Goal: Task Accomplishment & Management: Use online tool/utility

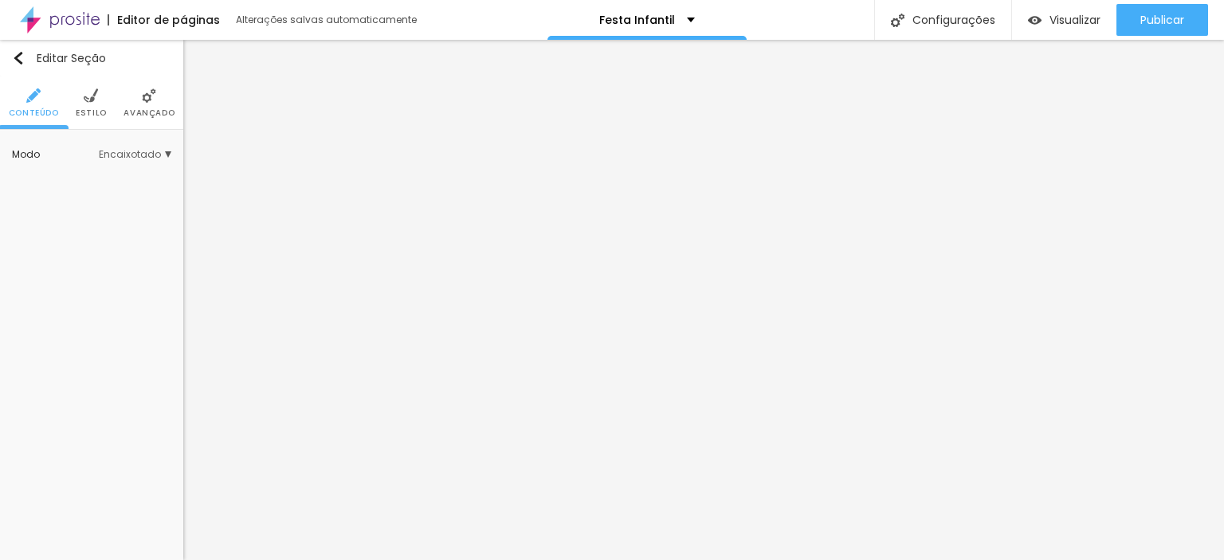
click at [150, 103] on li "Avançado" at bounding box center [149, 103] width 51 height 53
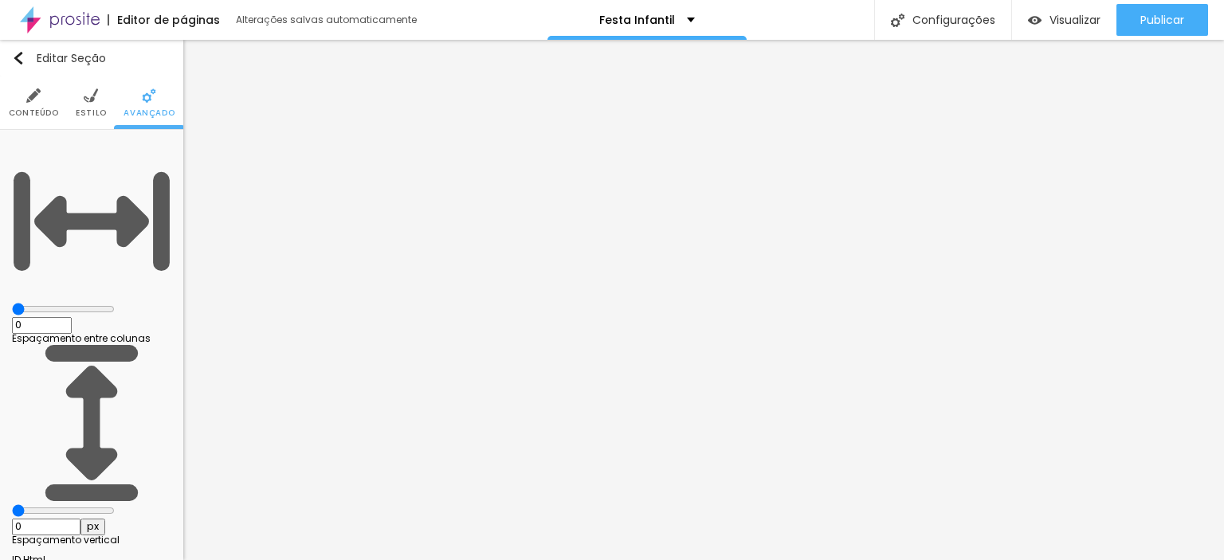
click at [35, 97] on img at bounding box center [33, 95] width 14 height 14
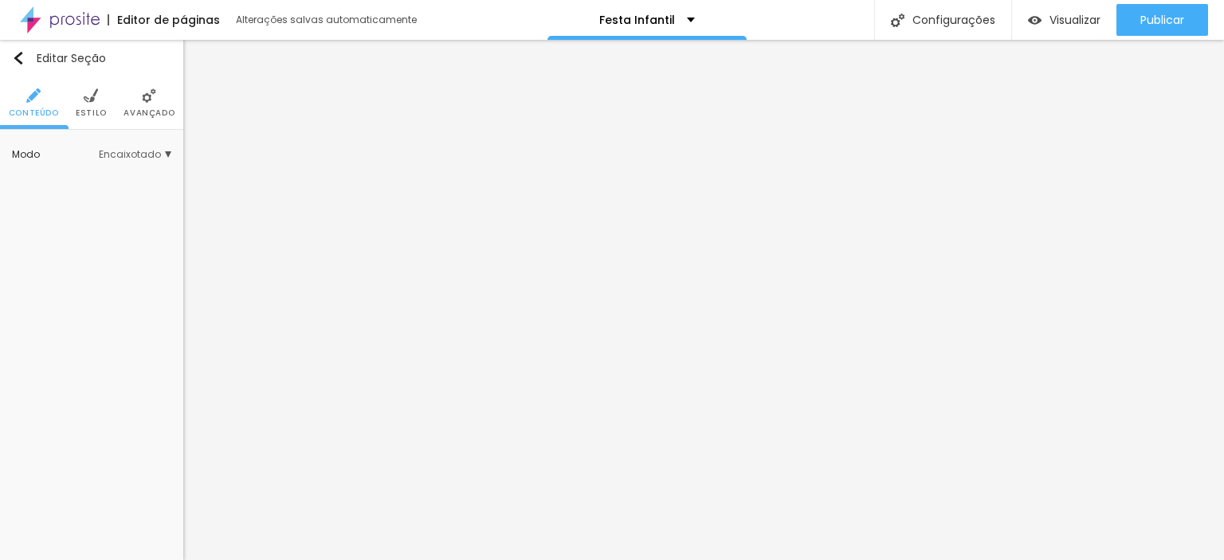
click at [86, 109] on span "Estilo" at bounding box center [91, 113] width 31 height 8
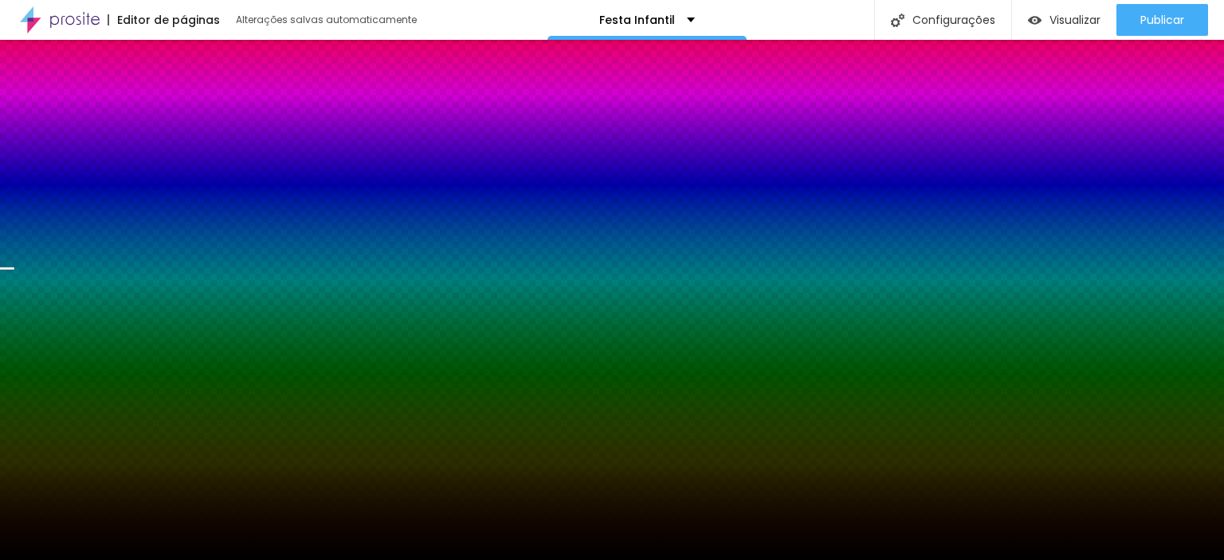
click at [92, 229] on span "Trocar imagem" at bounding box center [77, 228] width 102 height 20
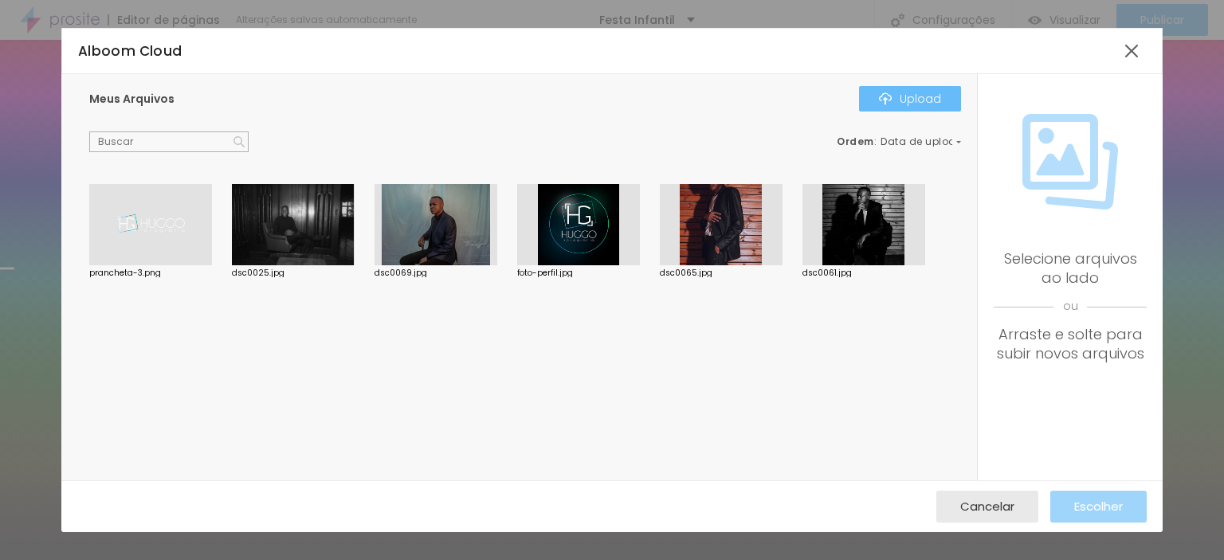
click at [930, 98] on div "Upload" at bounding box center [910, 98] width 62 height 13
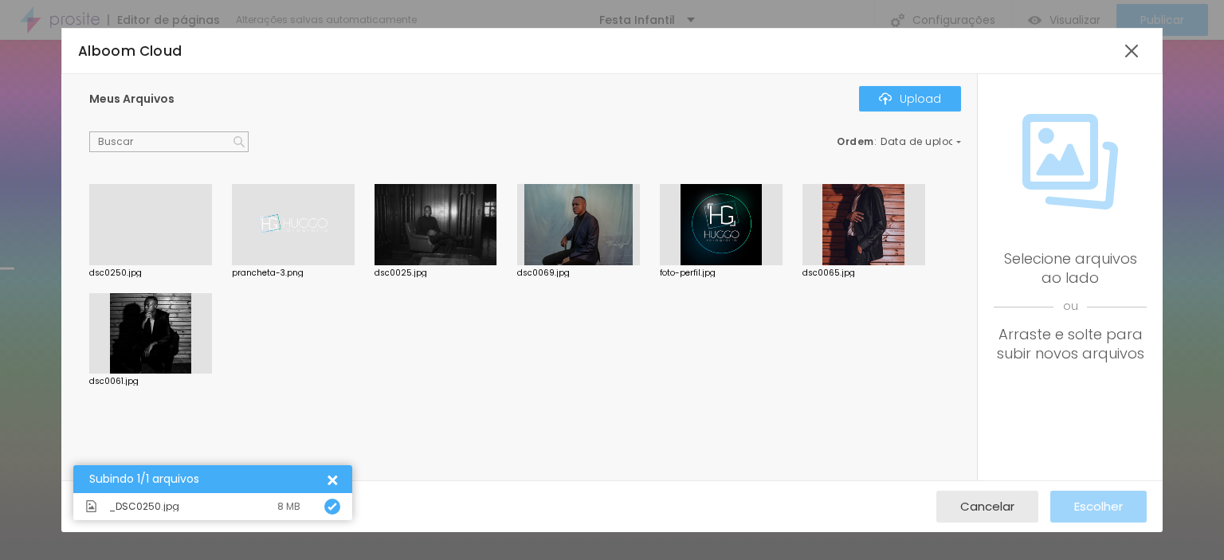
click at [143, 265] on div at bounding box center [150, 265] width 123 height 0
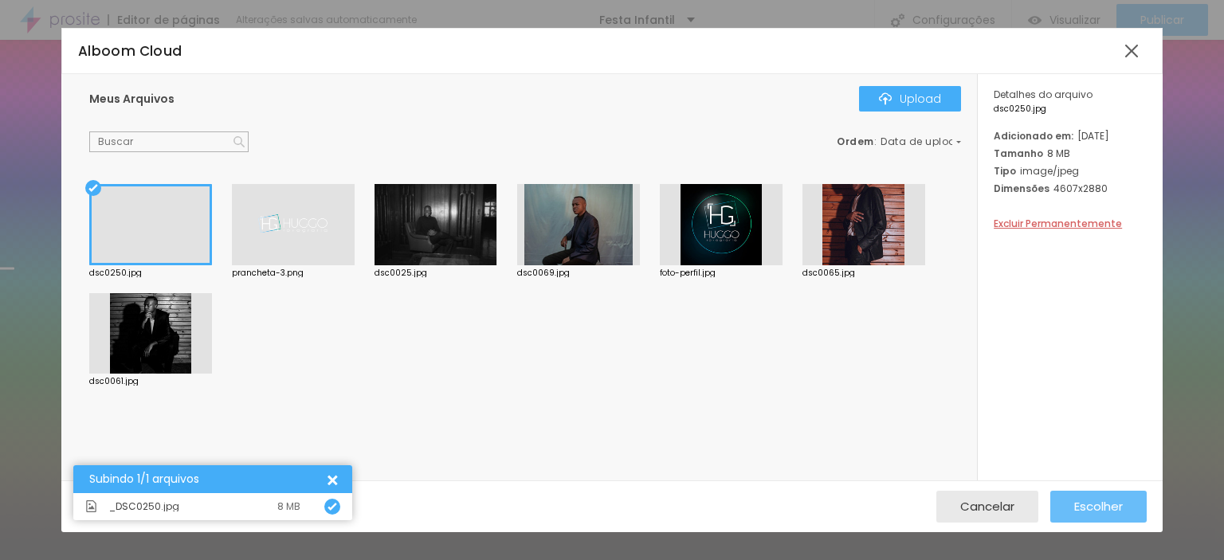
click at [1094, 510] on span "Escolher" at bounding box center [1099, 507] width 49 height 14
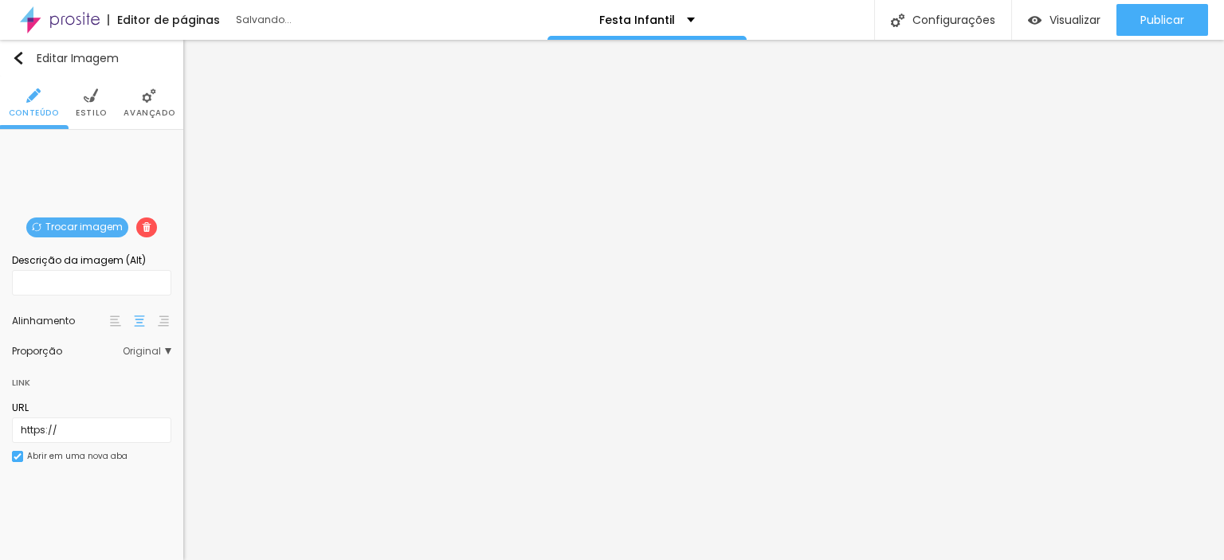
click at [103, 226] on span "Trocar imagem" at bounding box center [77, 228] width 102 height 20
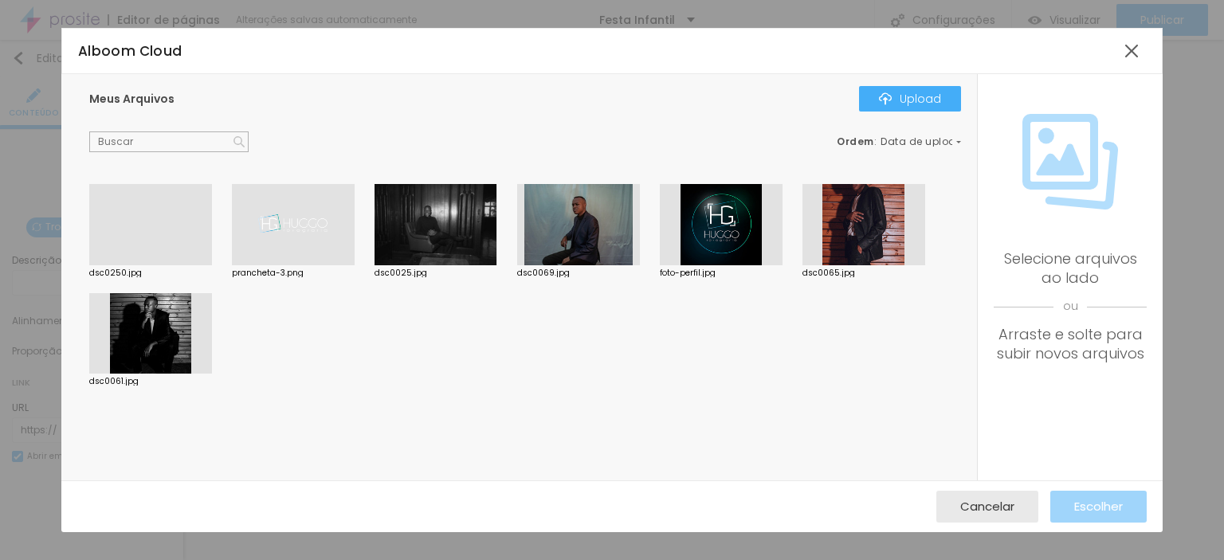
click at [285, 226] on div at bounding box center [293, 224] width 123 height 81
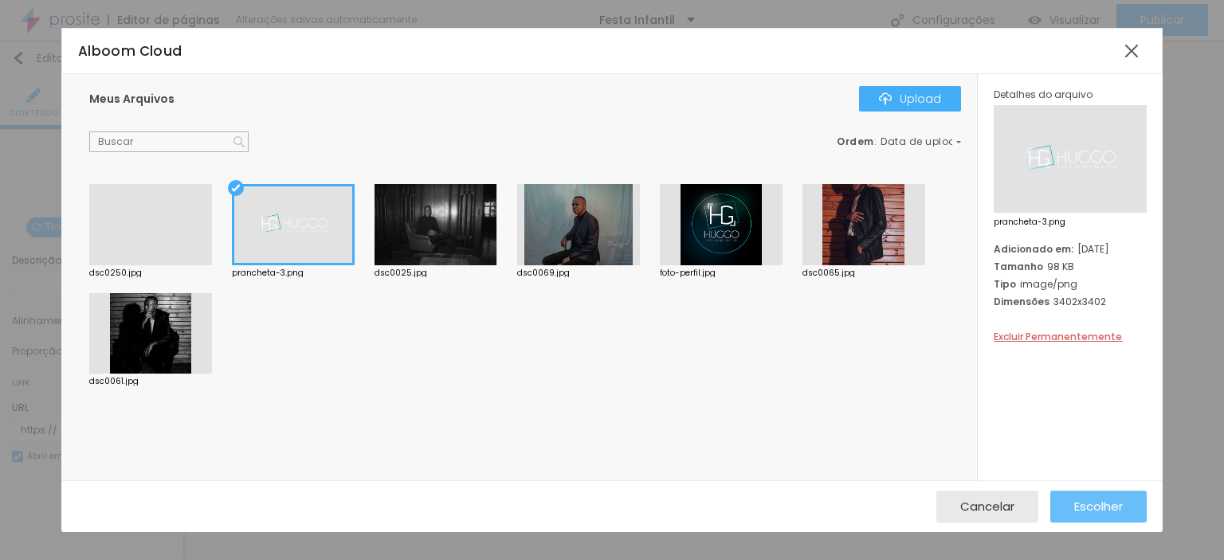
click at [1081, 510] on span "Escolher" at bounding box center [1099, 507] width 49 height 14
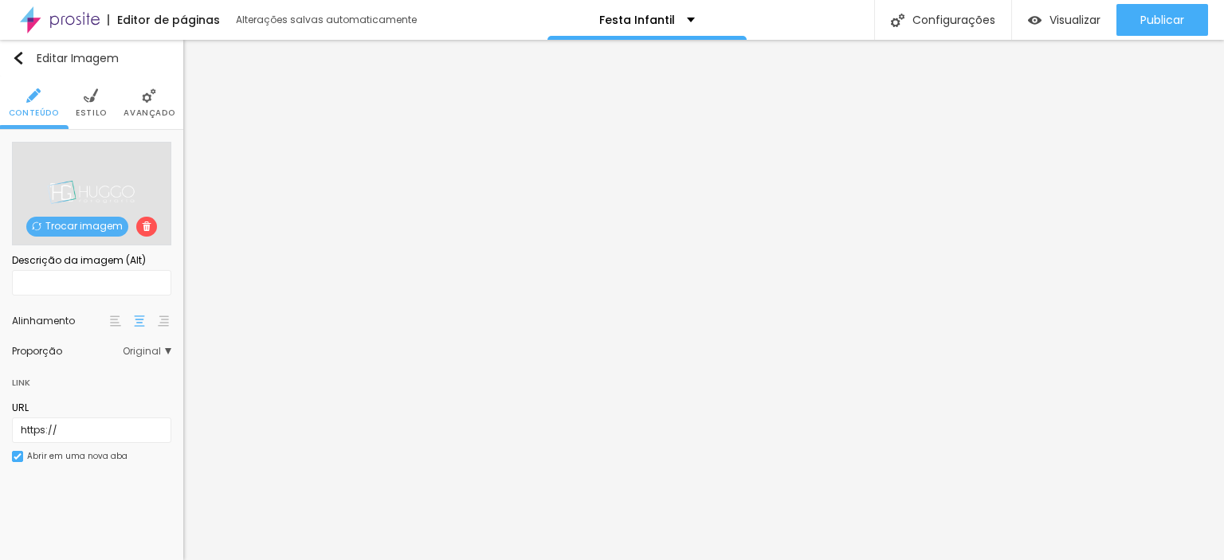
click at [85, 225] on span "Trocar imagem" at bounding box center [77, 227] width 102 height 20
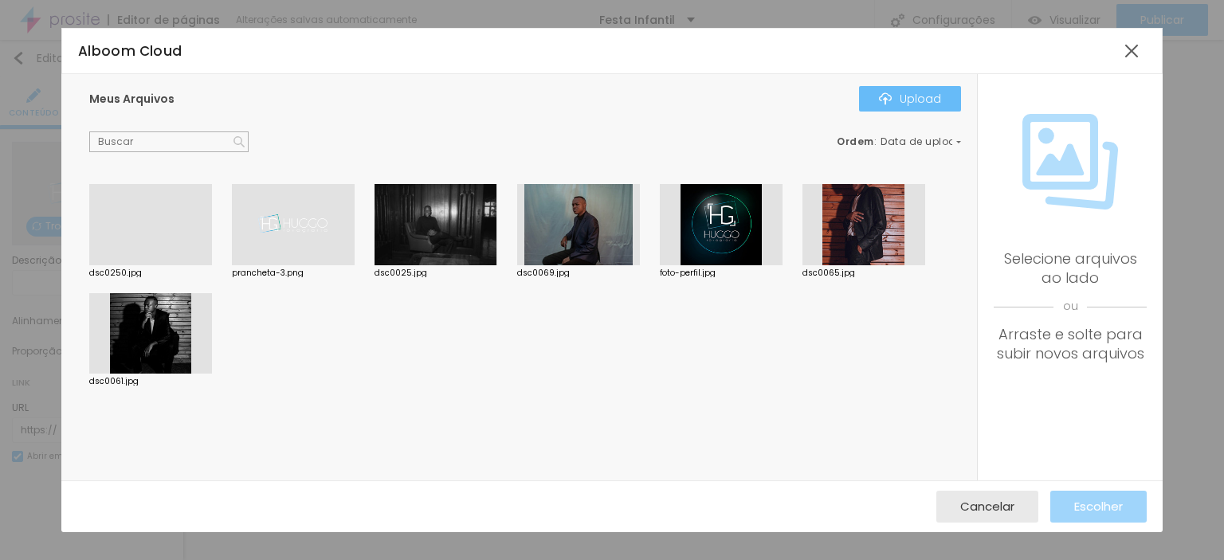
click at [927, 98] on div "Upload" at bounding box center [910, 98] width 62 height 13
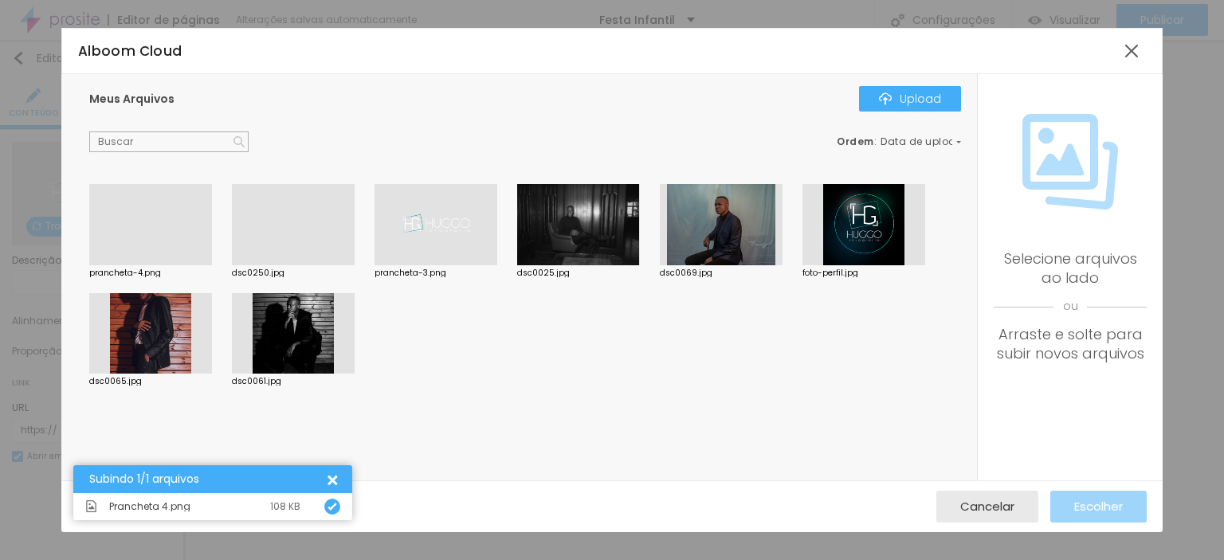
click at [183, 265] on div at bounding box center [150, 265] width 123 height 0
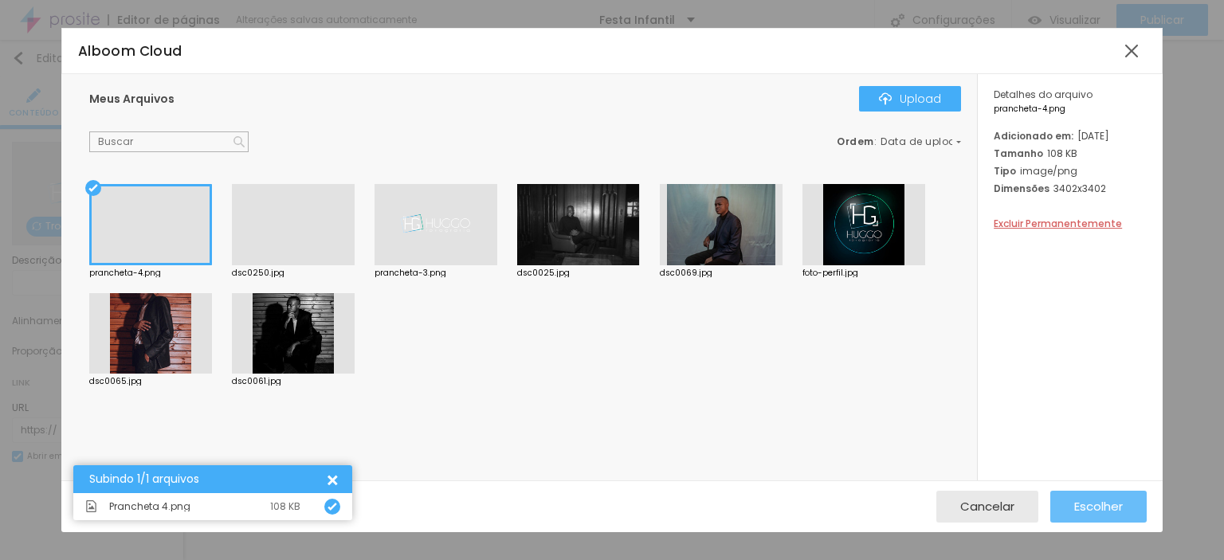
click at [1103, 504] on span "Escolher" at bounding box center [1099, 507] width 49 height 14
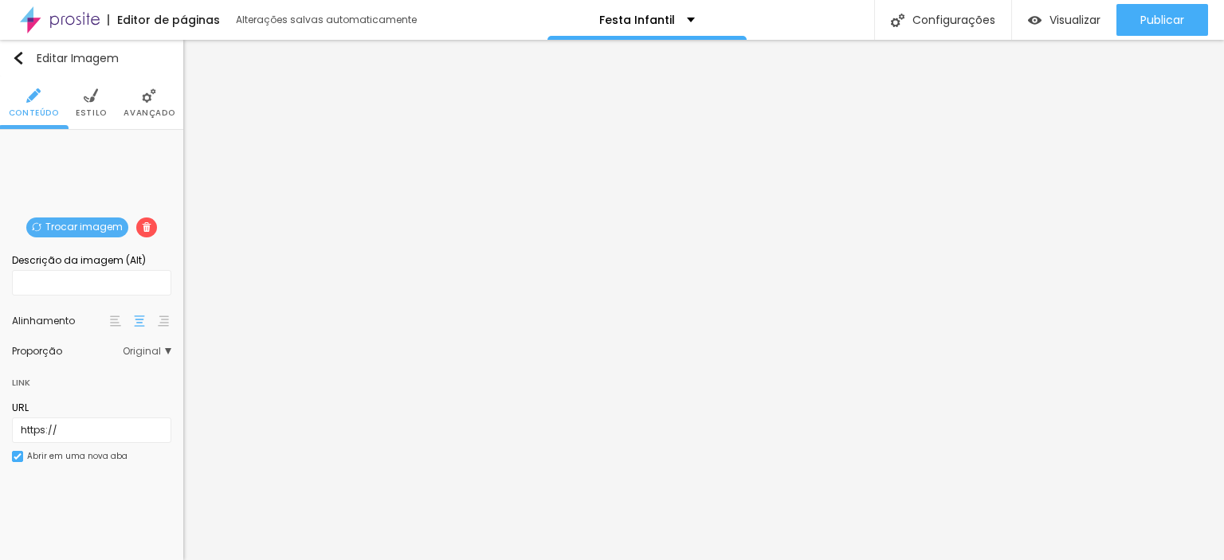
click at [80, 229] on span "Trocar imagem" at bounding box center [77, 228] width 102 height 20
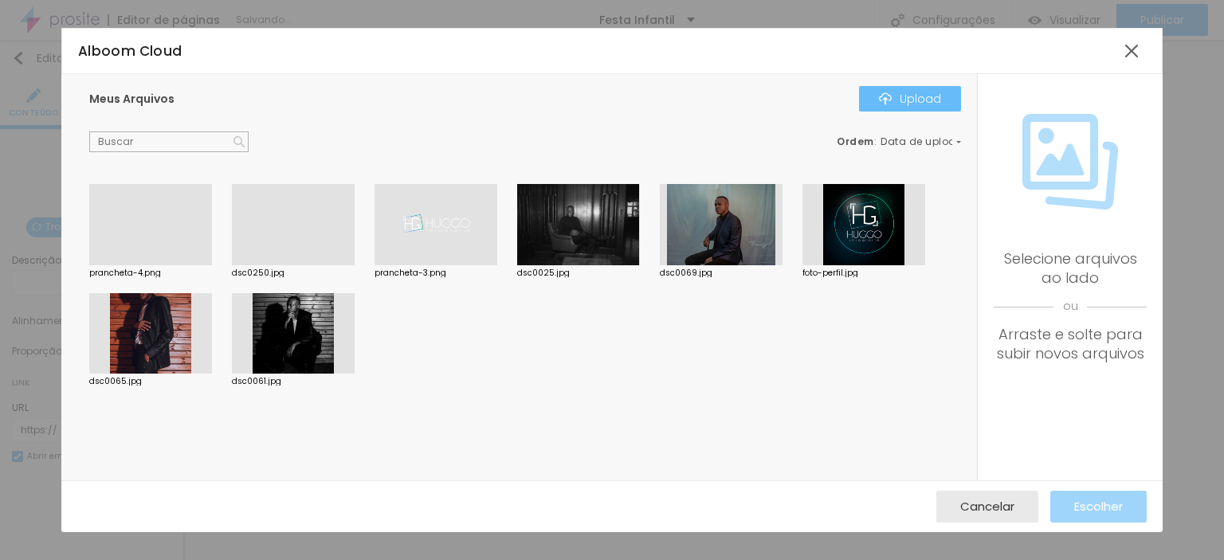
click at [899, 106] on button "Upload" at bounding box center [910, 99] width 102 height 26
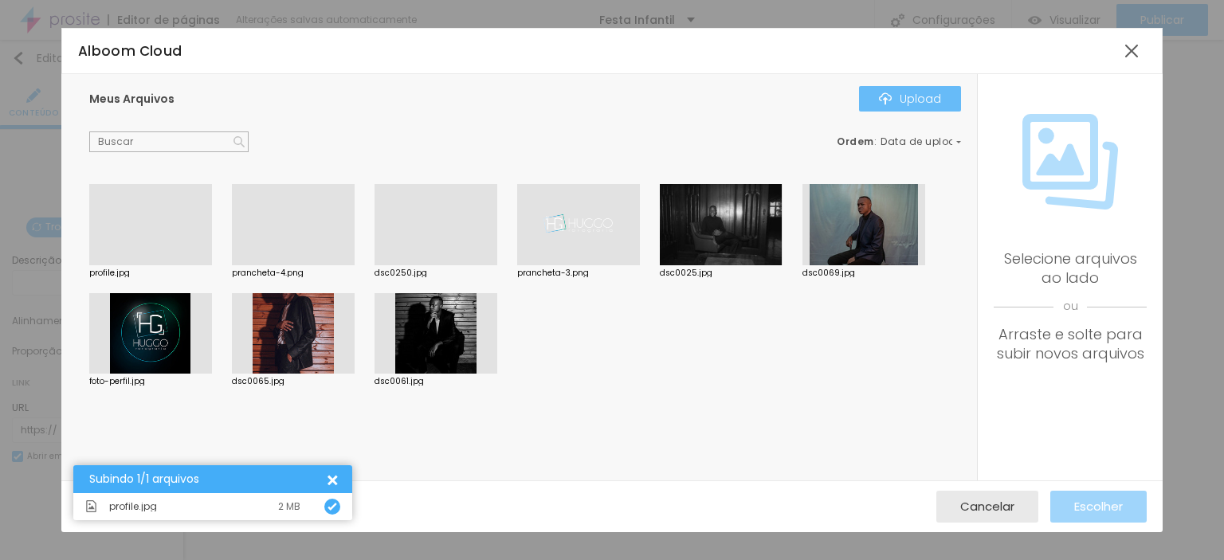
click at [917, 97] on div "Upload" at bounding box center [910, 98] width 62 height 13
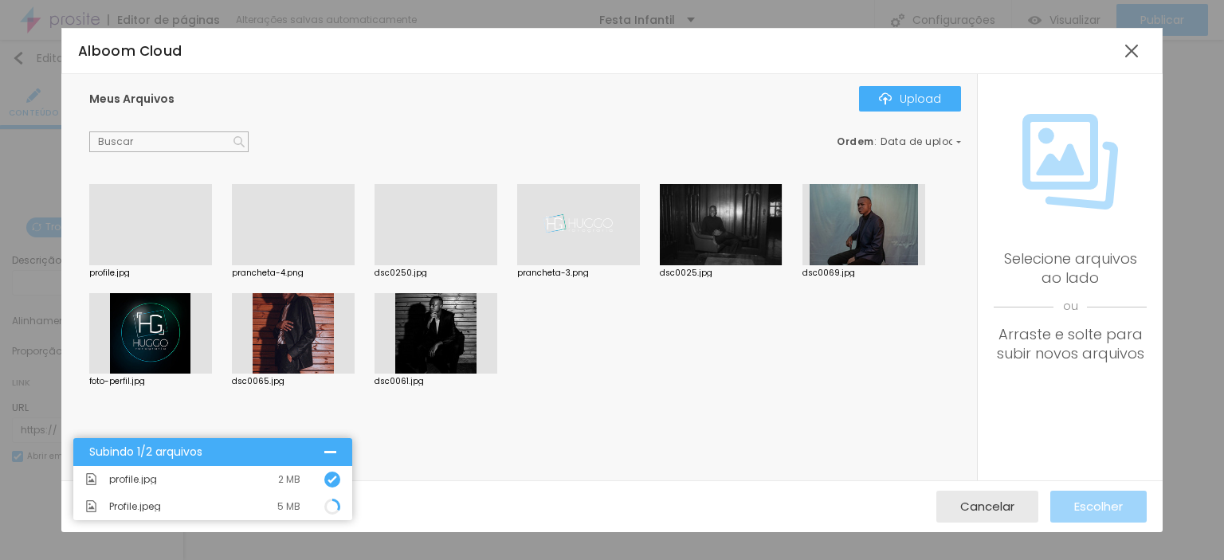
click at [141, 265] on div at bounding box center [150, 265] width 123 height 0
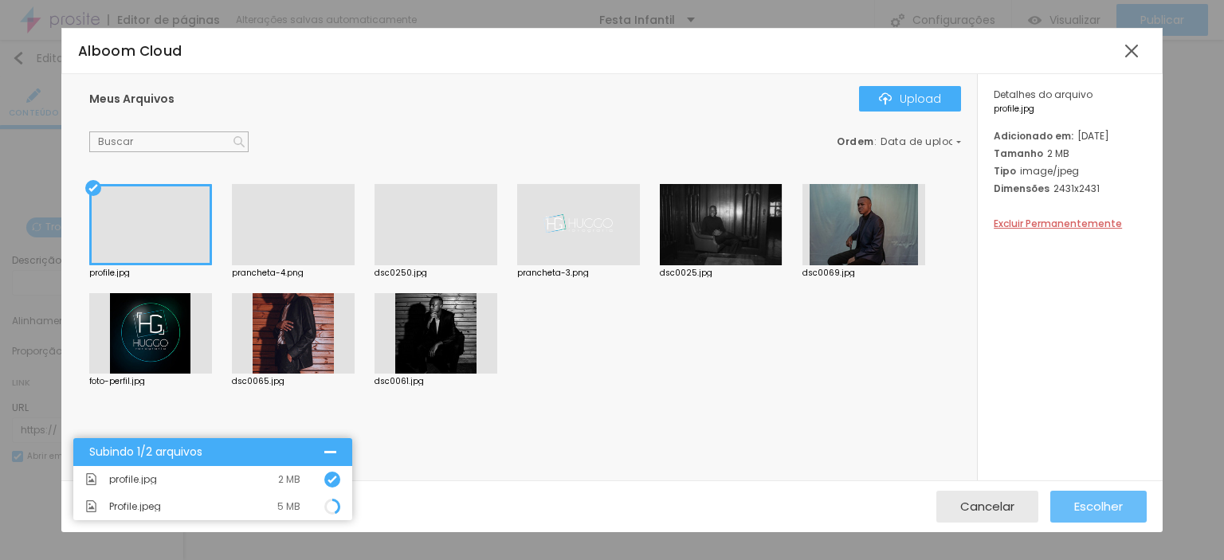
click at [1099, 500] on span "Escolher" at bounding box center [1099, 507] width 49 height 14
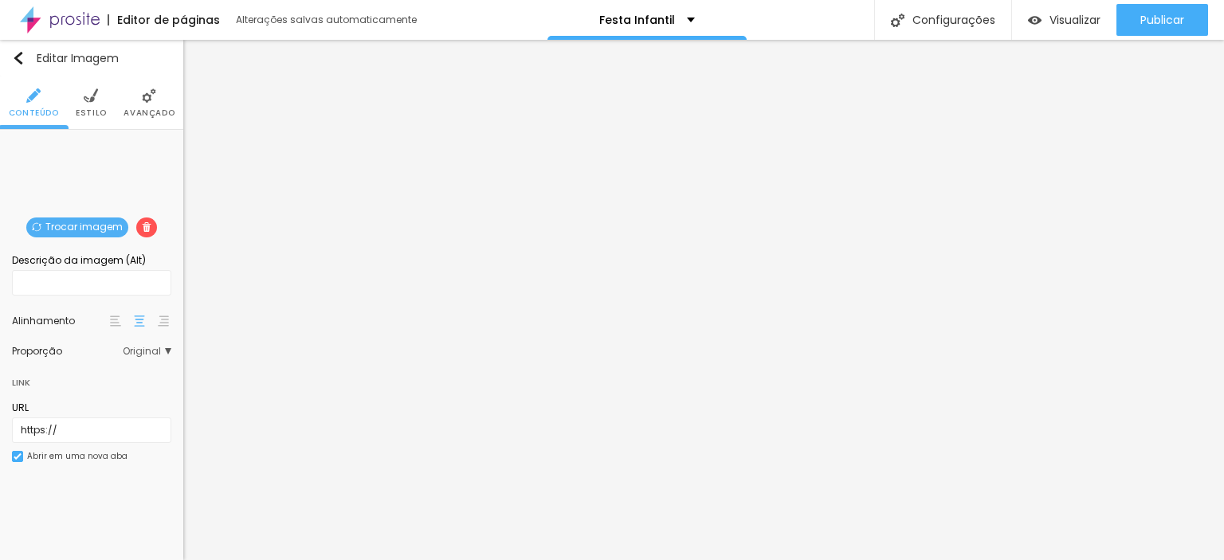
click at [147, 100] on img at bounding box center [149, 95] width 14 height 14
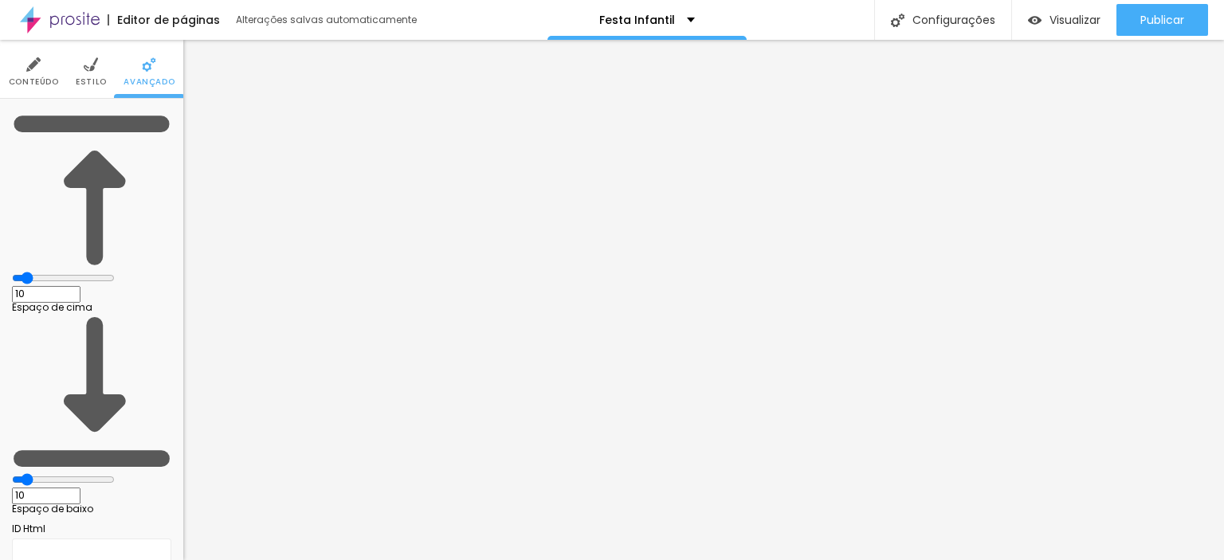
scroll to position [40, 0]
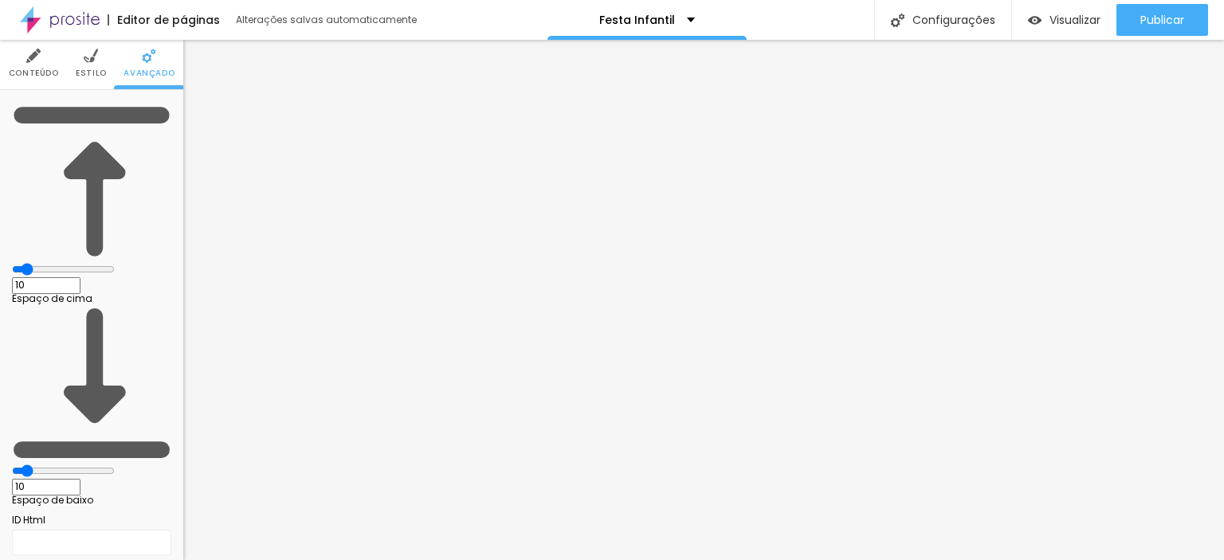
click at [90, 57] on img at bounding box center [91, 56] width 14 height 14
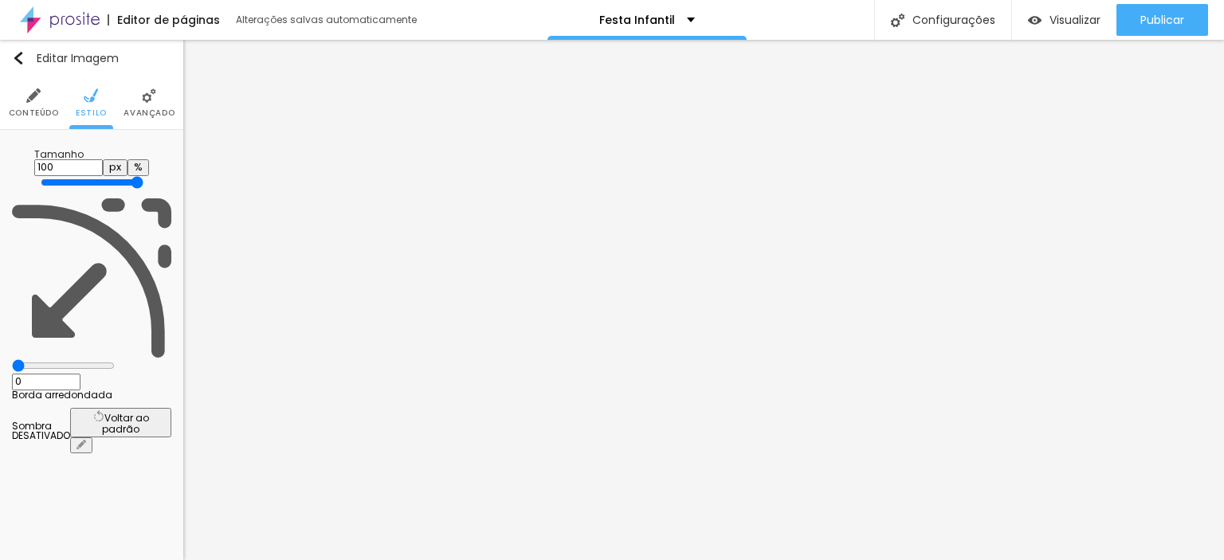
scroll to position [0, 0]
type input "75"
type input "70"
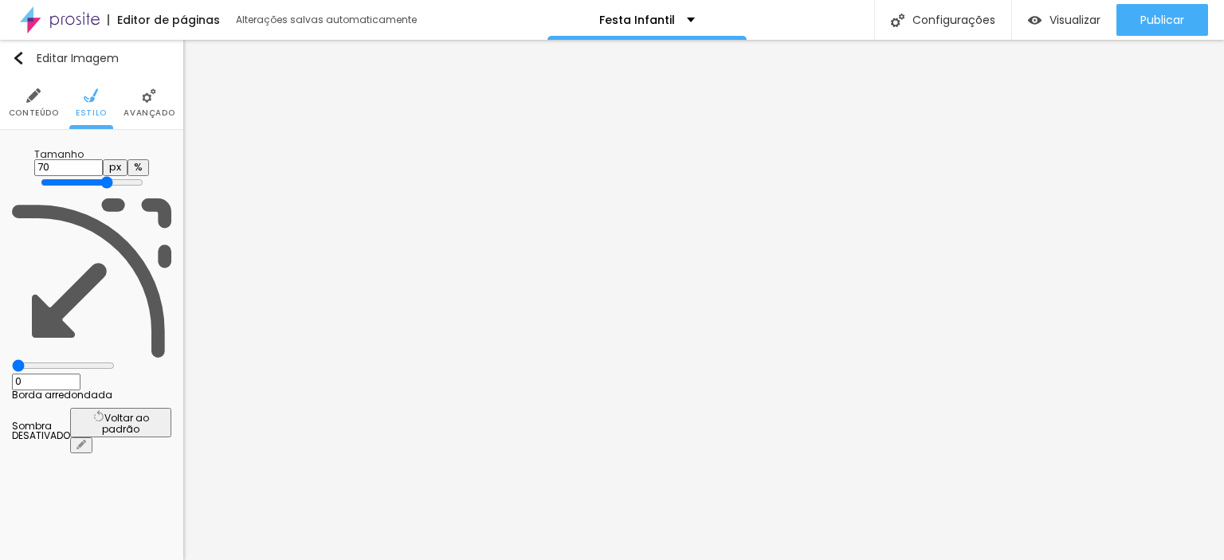
type input "75"
type input "80"
type input "85"
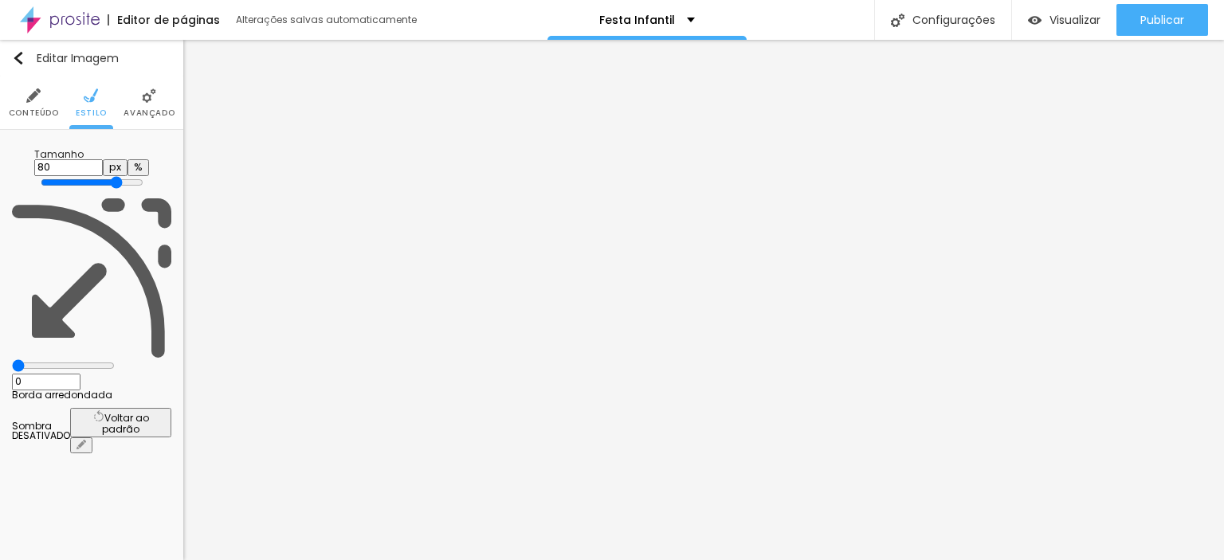
type input "85"
type input "90"
type input "95"
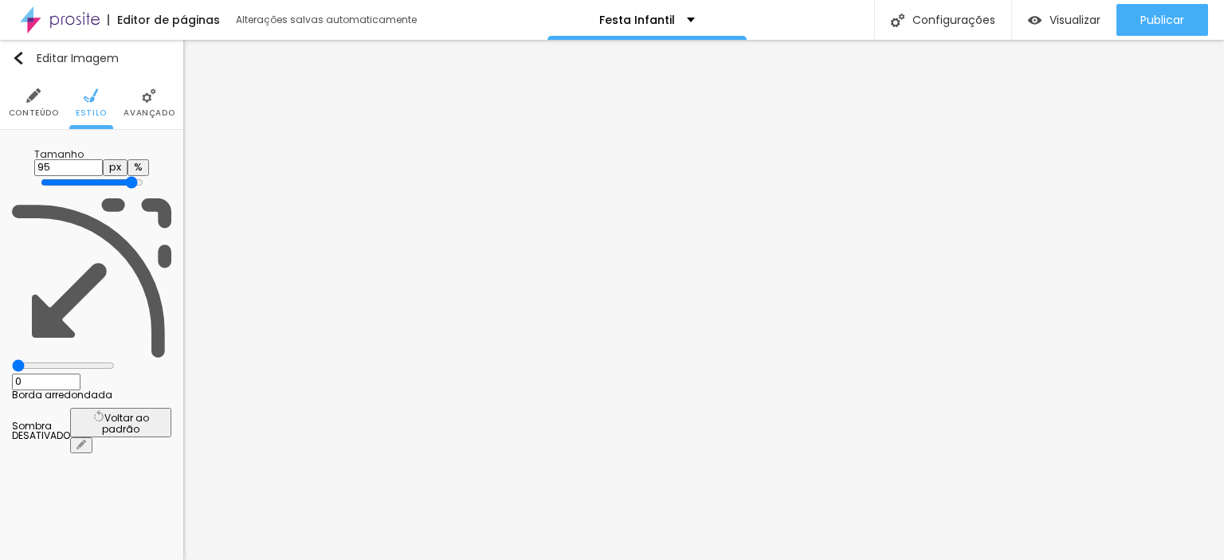
type input "100"
drag, startPoint x: 156, startPoint y: 167, endPoint x: 209, endPoint y: 203, distance: 63.7
click at [143, 189] on input "range" at bounding box center [92, 182] width 103 height 13
click at [24, 98] on li "Conteúdo" at bounding box center [34, 103] width 50 height 53
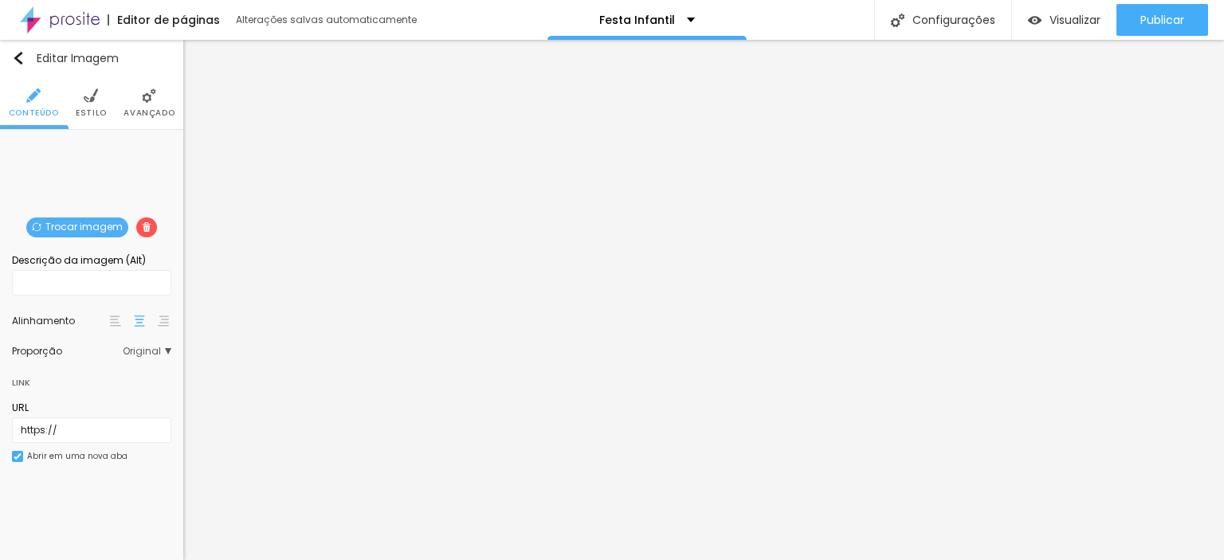
click at [91, 222] on span "Trocar imagem" at bounding box center [77, 228] width 102 height 20
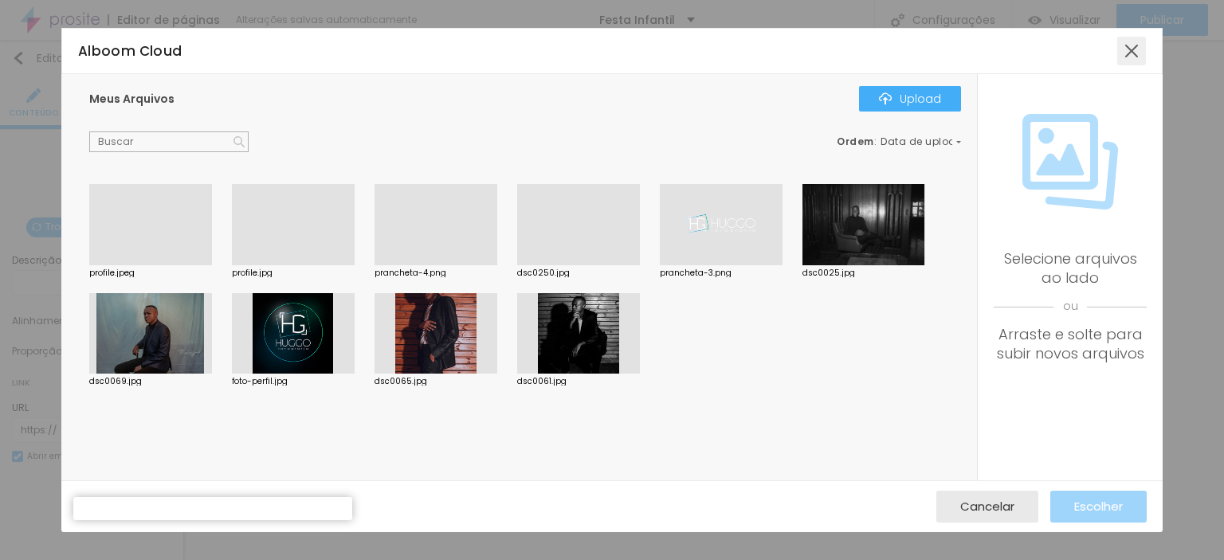
click at [1136, 54] on div at bounding box center [1132, 51] width 29 height 29
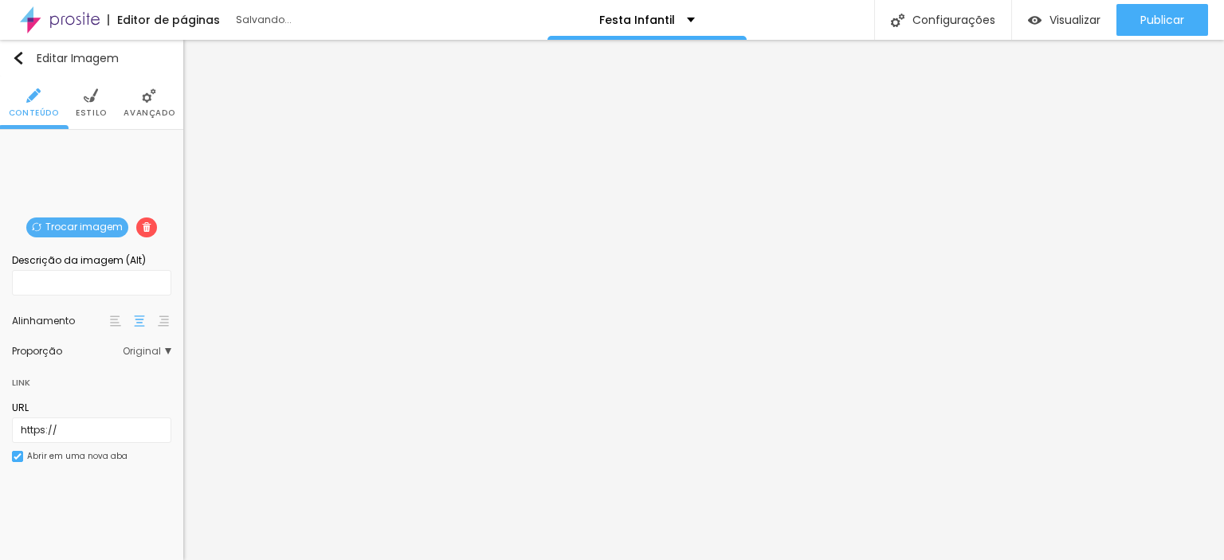
click at [49, 223] on span "Trocar imagem" at bounding box center [77, 228] width 102 height 20
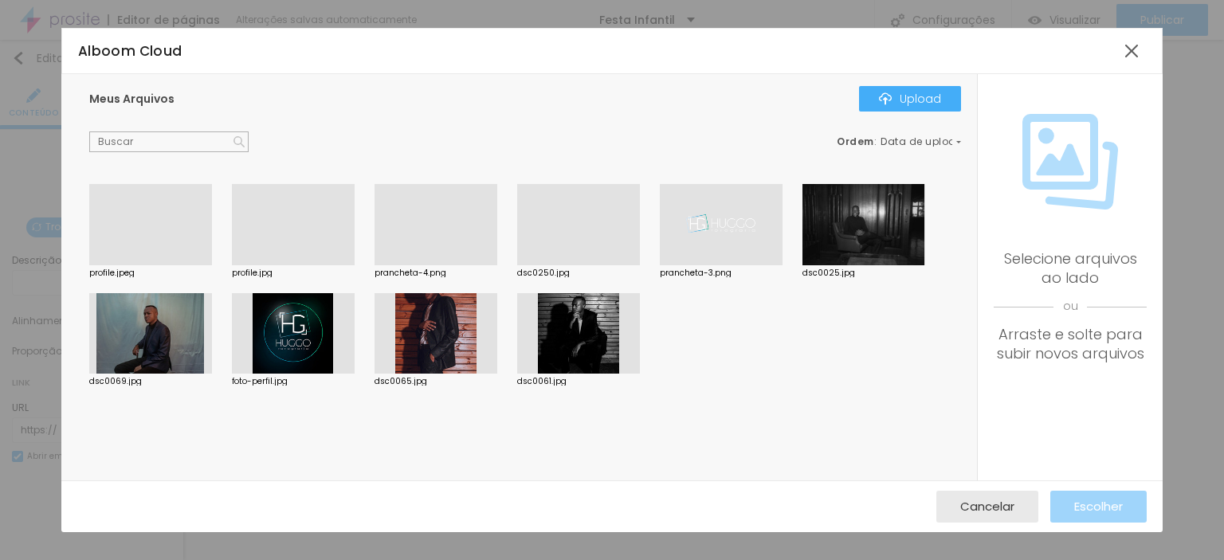
click at [147, 265] on div at bounding box center [150, 265] width 123 height 0
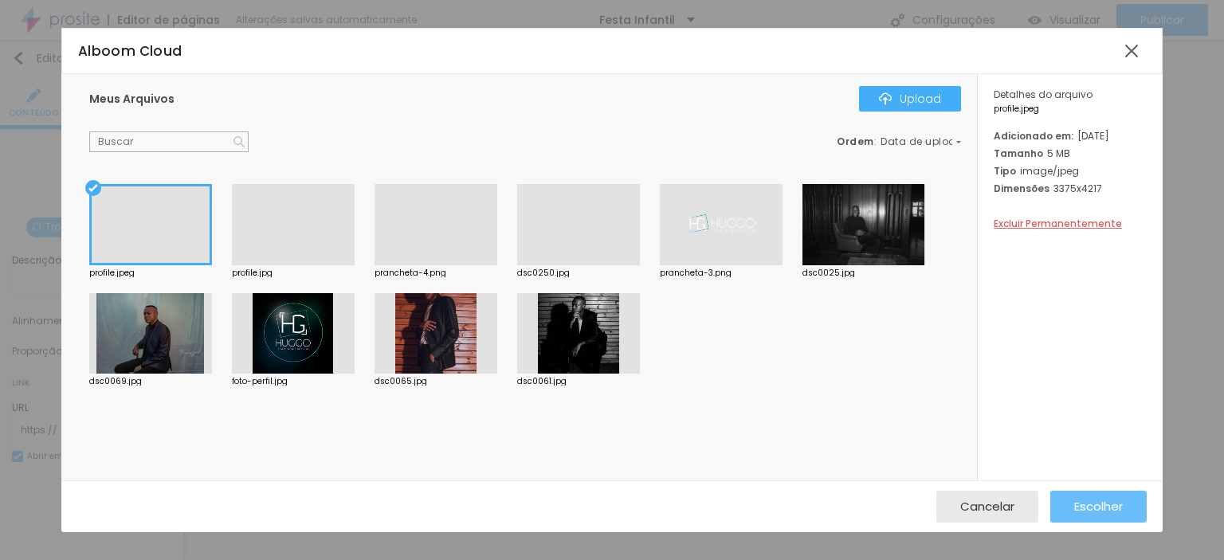
click at [1090, 504] on span "Escolher" at bounding box center [1099, 507] width 49 height 14
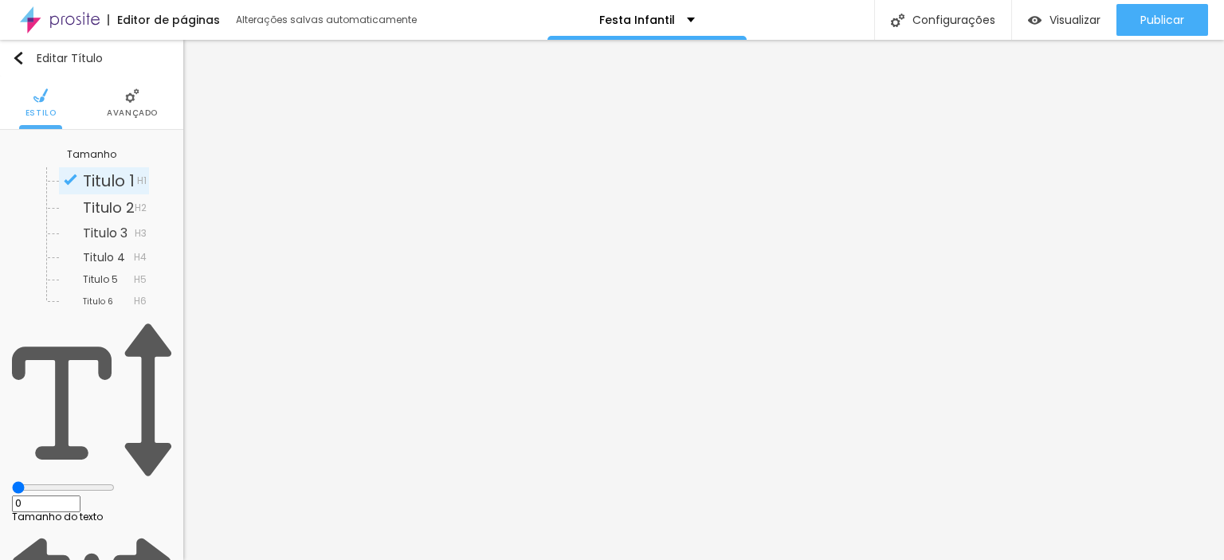
click at [151, 120] on li "Avançado" at bounding box center [132, 103] width 51 height 53
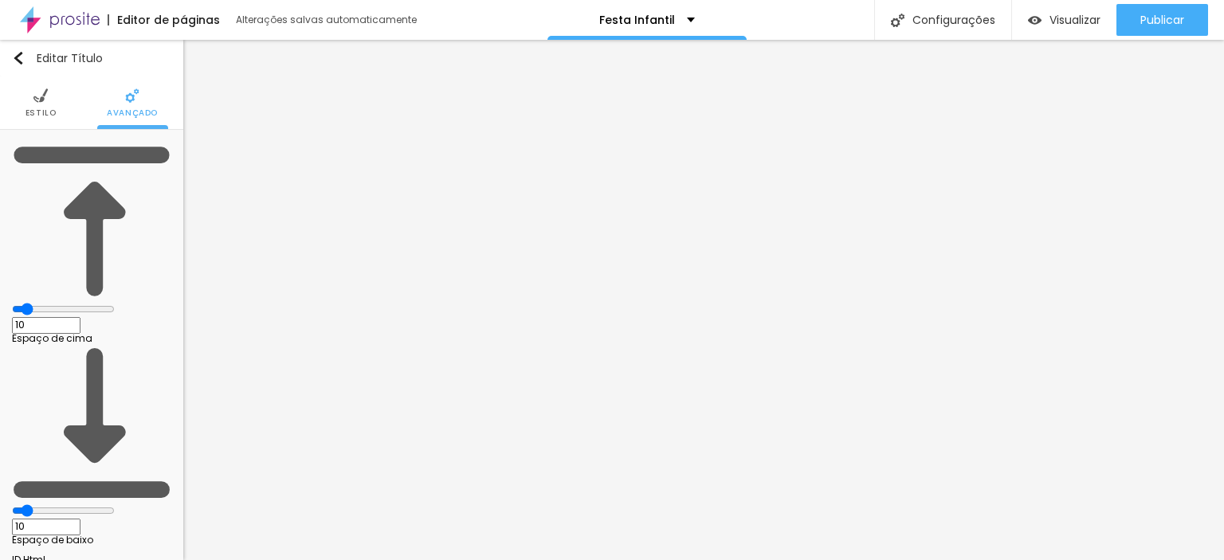
click at [40, 117] on span "Estilo" at bounding box center [41, 113] width 31 height 8
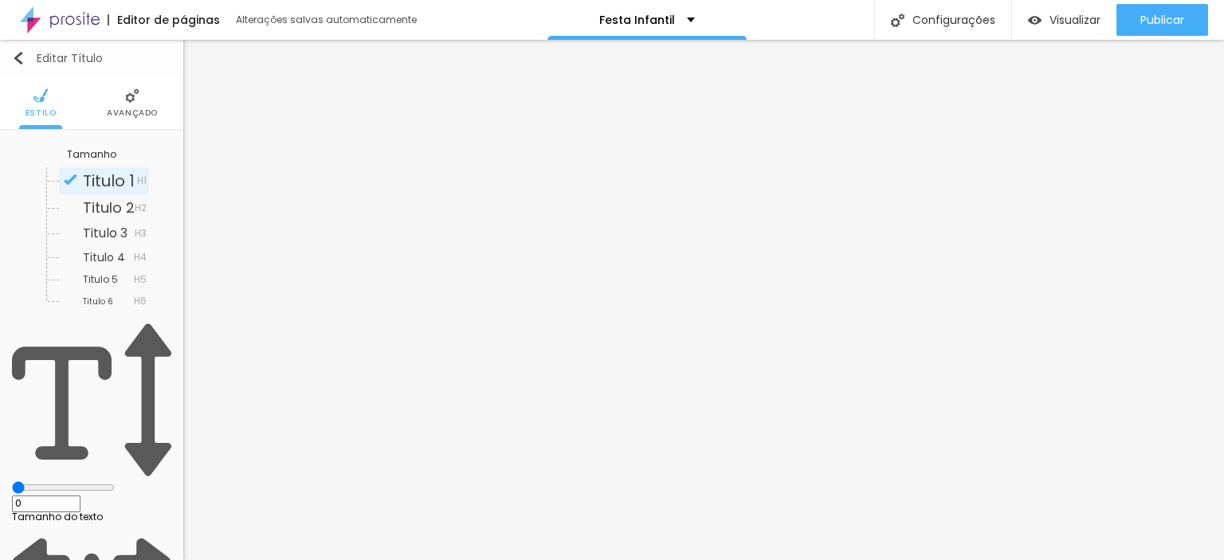
click at [21, 63] on img "button" at bounding box center [18, 58] width 13 height 13
click at [115, 117] on span "Avançado" at bounding box center [132, 113] width 51 height 8
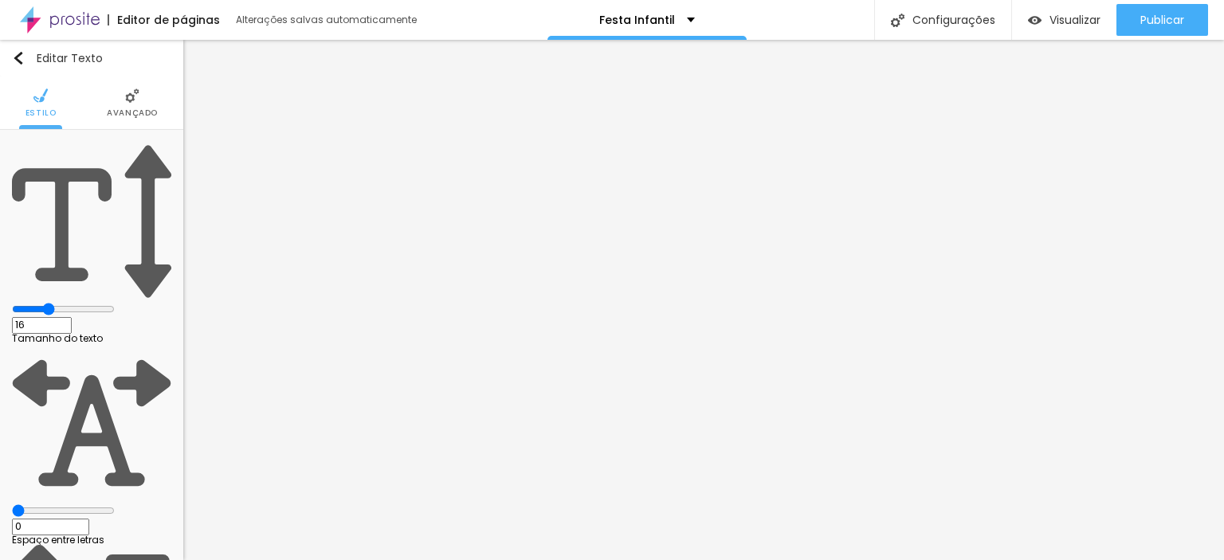
type input "1.2"
type input "1.1"
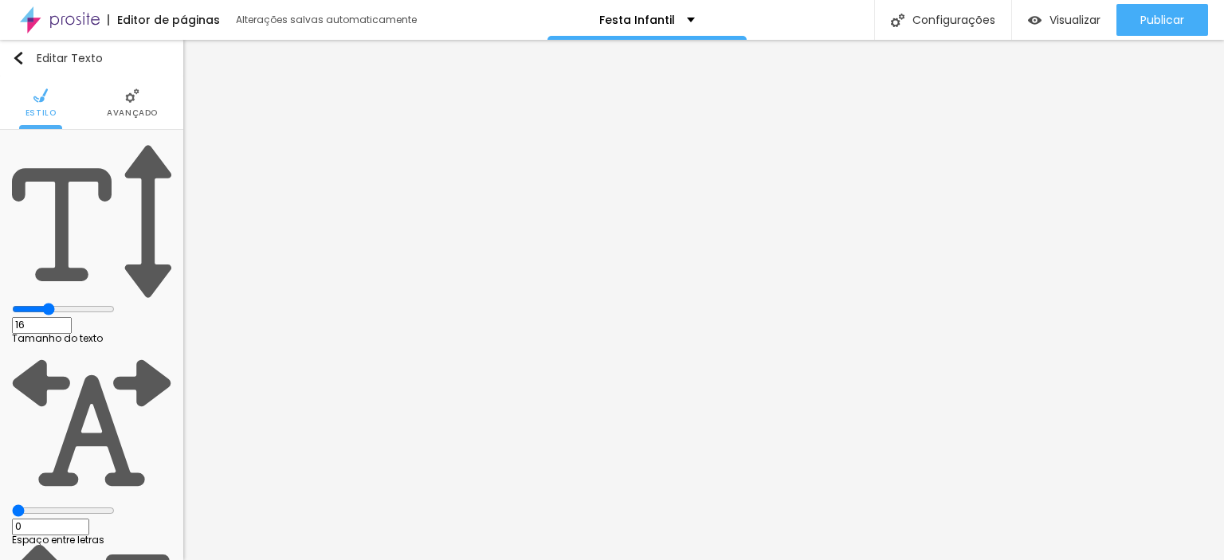
type input "13"
type input "12"
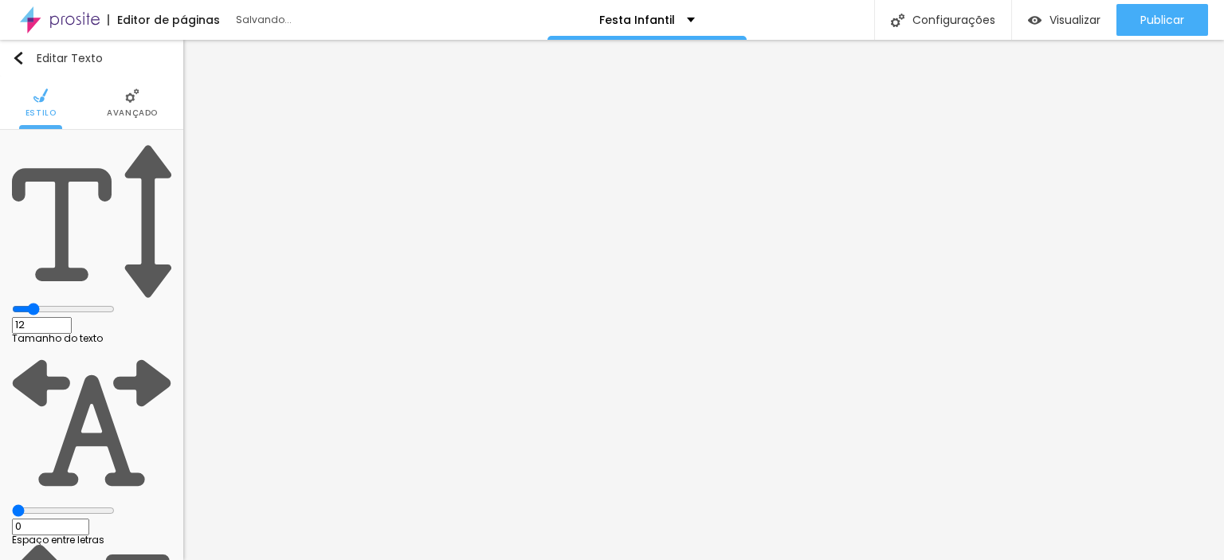
type input "11"
type input "14"
type input "15"
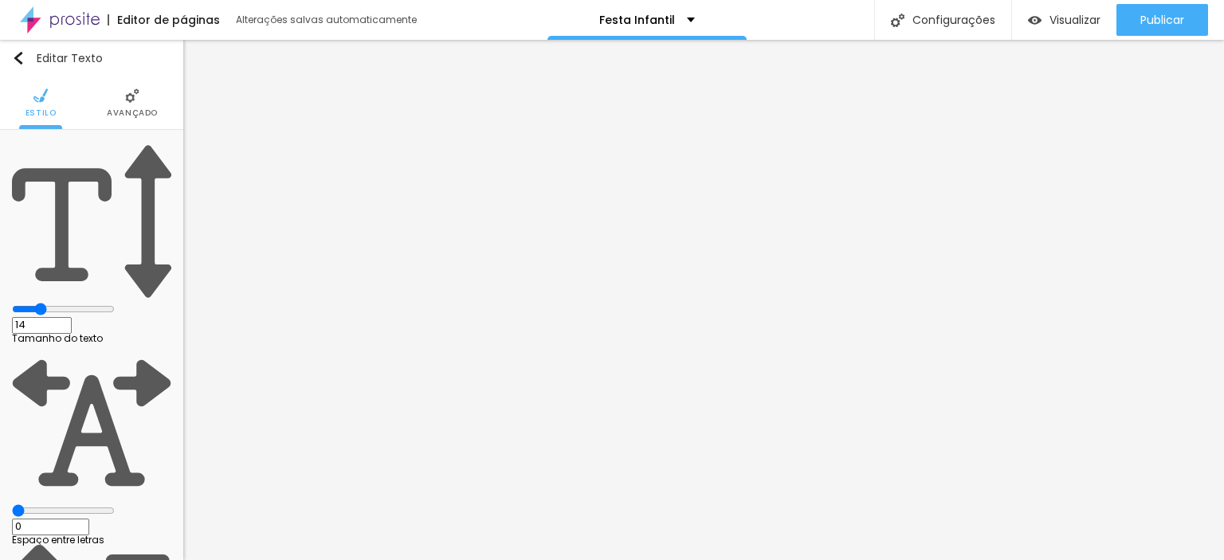
type input "15"
type input "16"
type input "17"
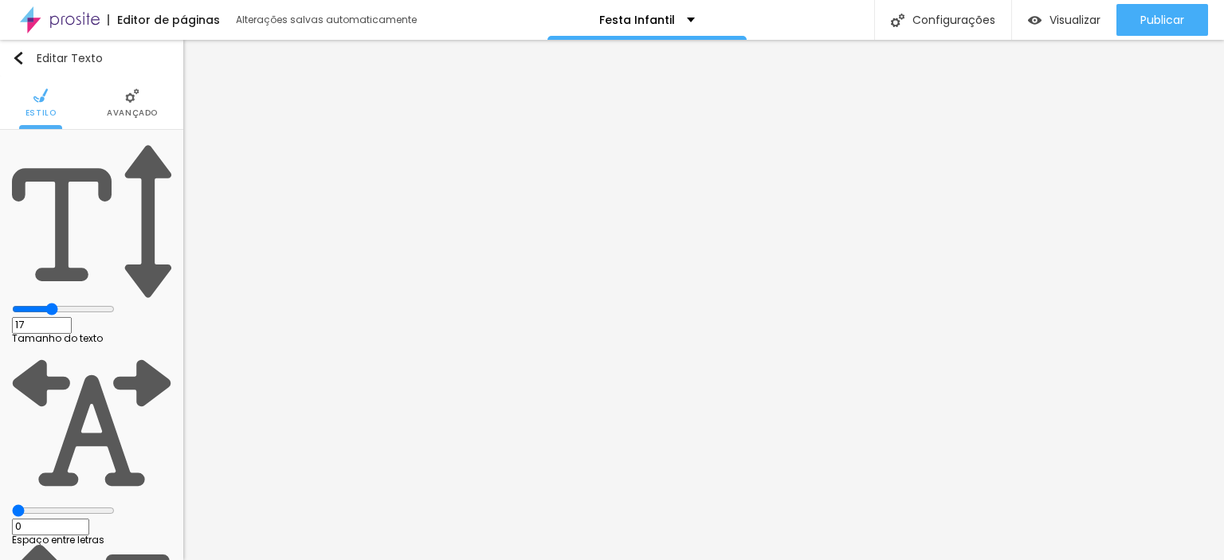
type input "17"
click at [73, 303] on input "range" at bounding box center [63, 309] width 103 height 13
type input "1"
type input "0.9"
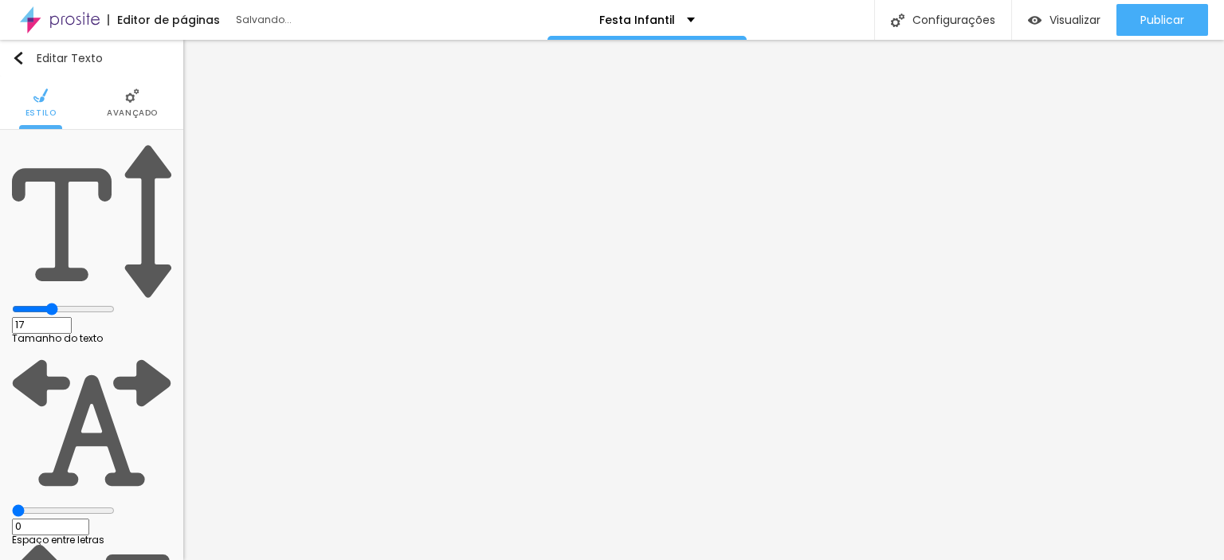
type input "0.9"
type input "0.8"
type input "0.9"
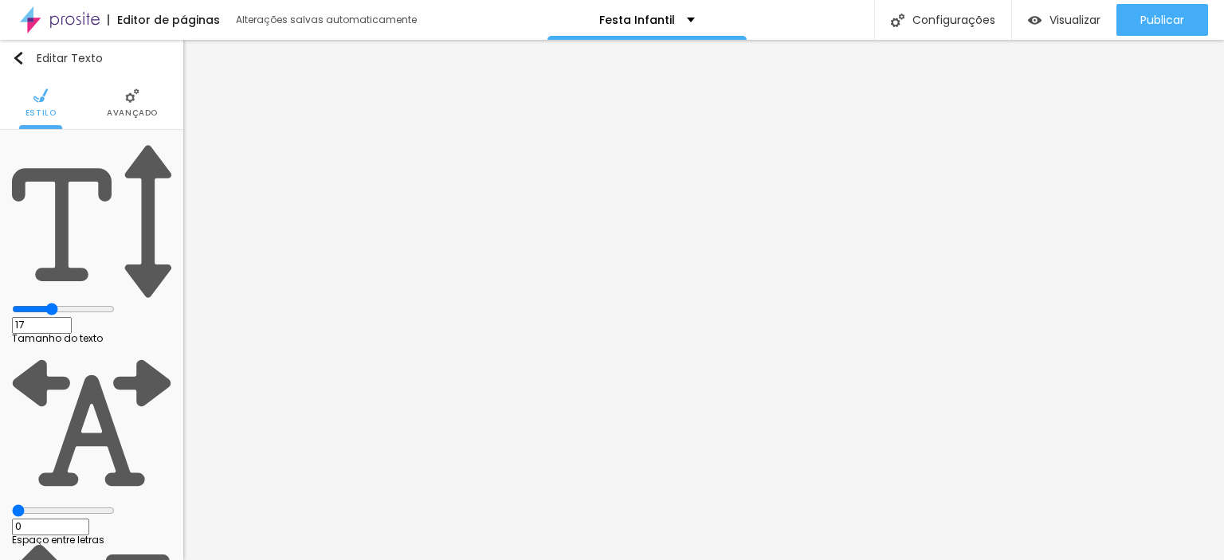
type input "1"
type input "1.1"
type input "1"
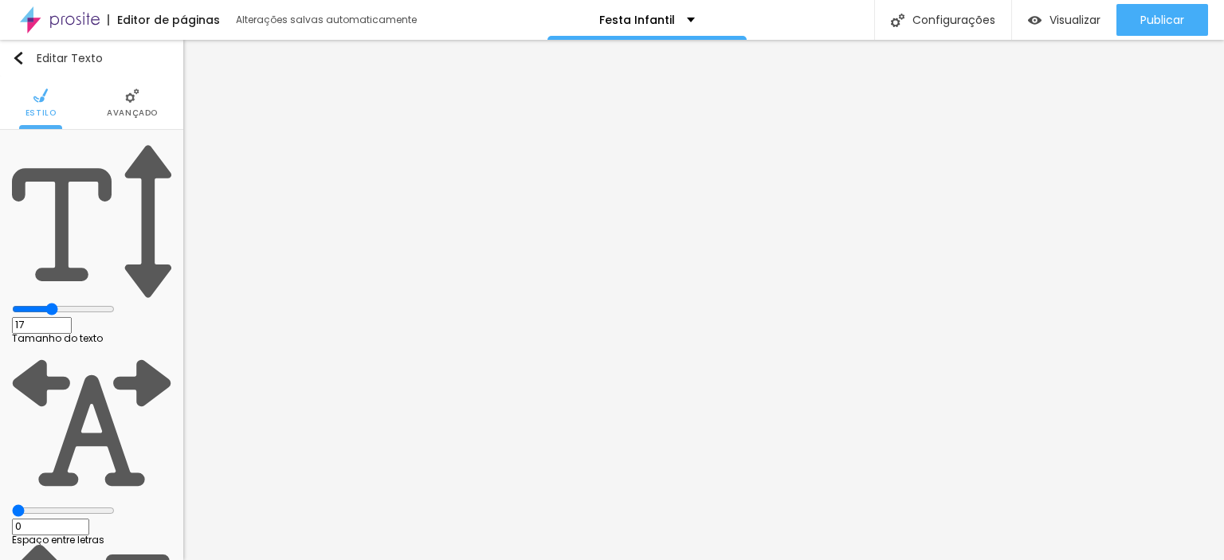
type input "1"
click at [124, 109] on span "Avançado" at bounding box center [132, 113] width 51 height 8
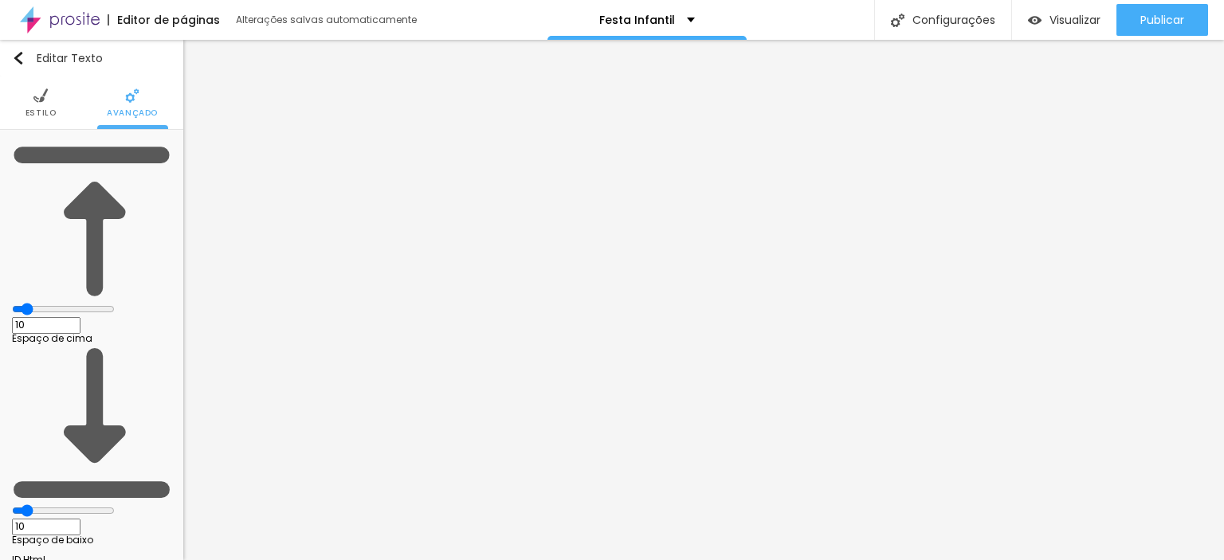
click at [26, 120] on li "Estilo" at bounding box center [41, 103] width 31 height 53
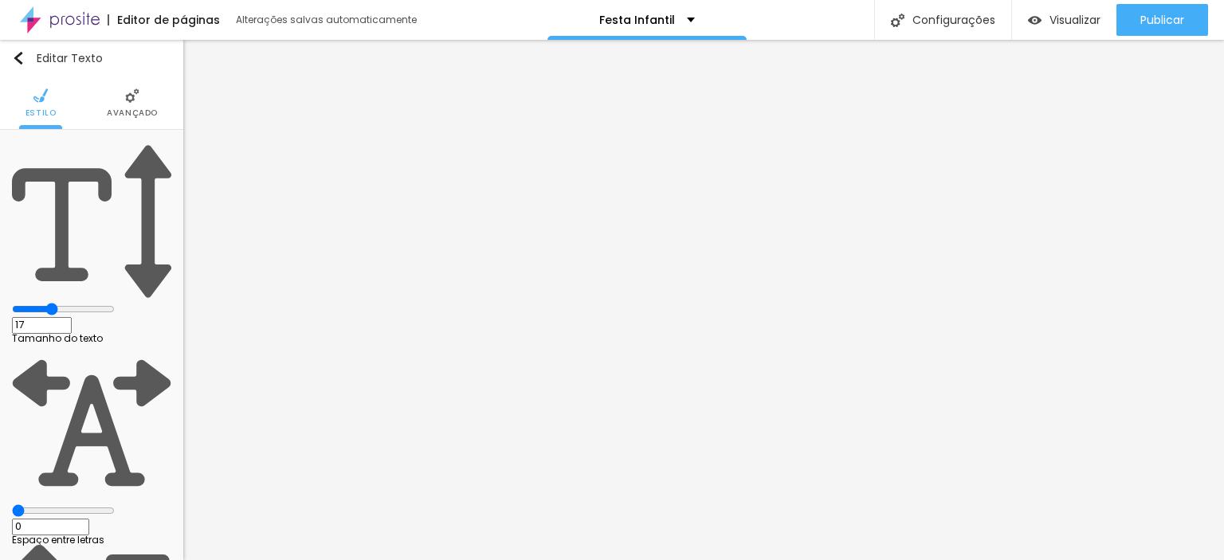
click at [140, 106] on li "Avançado" at bounding box center [132, 103] width 51 height 53
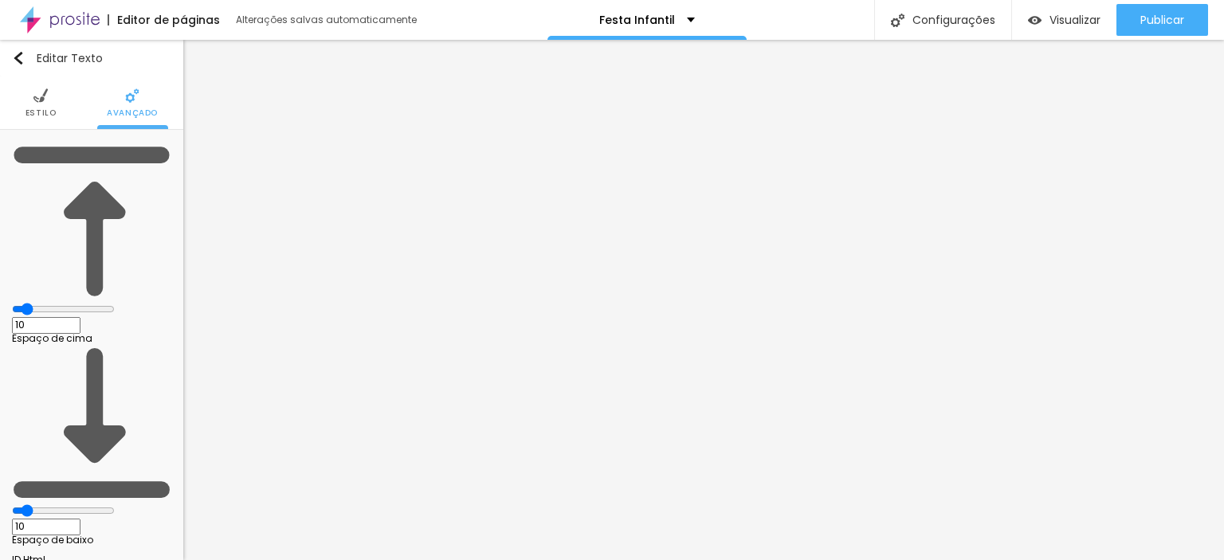
click at [45, 104] on li "Estilo" at bounding box center [41, 103] width 31 height 53
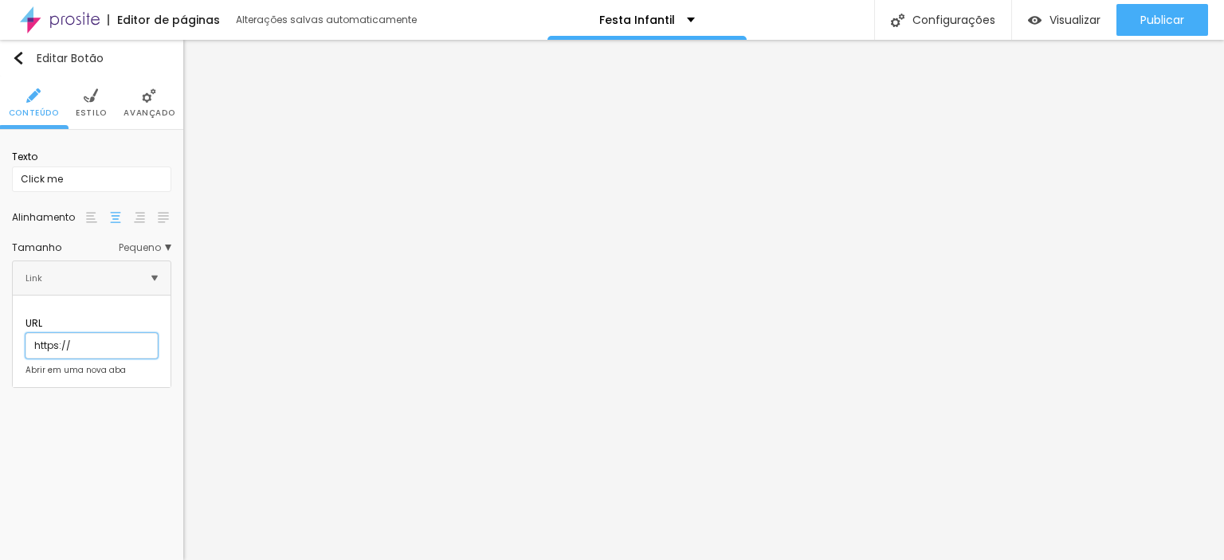
drag, startPoint x: 86, startPoint y: 331, endPoint x: 0, endPoint y: 320, distance: 86.8
click at [0, 320] on div "Texto Click me Alinhamento Tamanho Pequeno Pequeno Normal Grande Link URL https…" at bounding box center [91, 265] width 183 height 270
paste input "[DOMAIN_NAME][URL]"
type input "[URL][DOMAIN_NAME]"
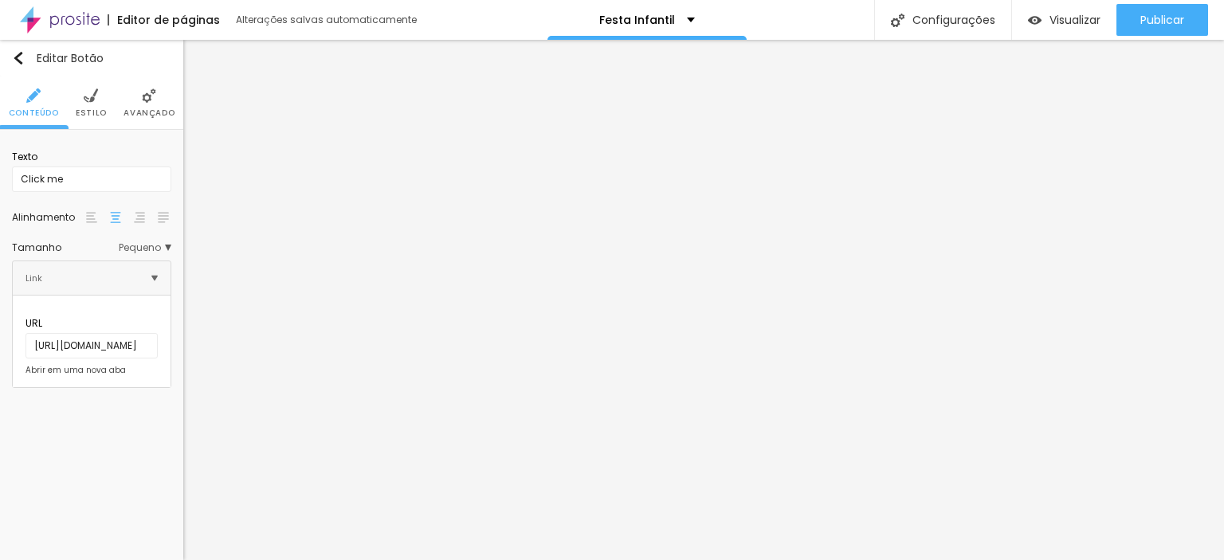
scroll to position [0, 0]
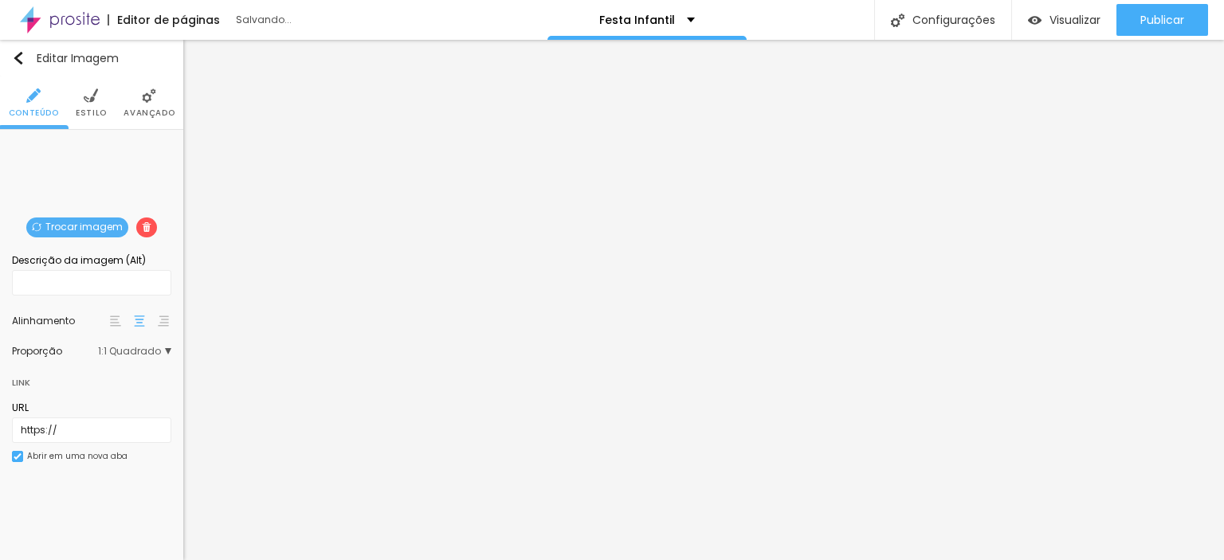
click at [85, 223] on span "Trocar imagem" at bounding box center [77, 228] width 102 height 20
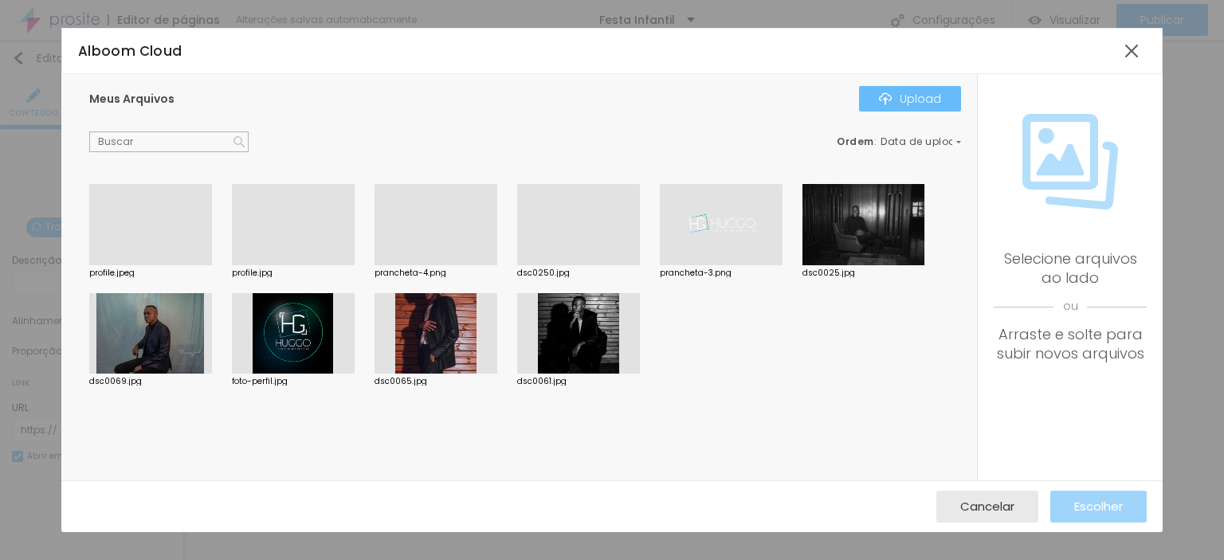
click at [898, 104] on div "Upload" at bounding box center [910, 98] width 62 height 13
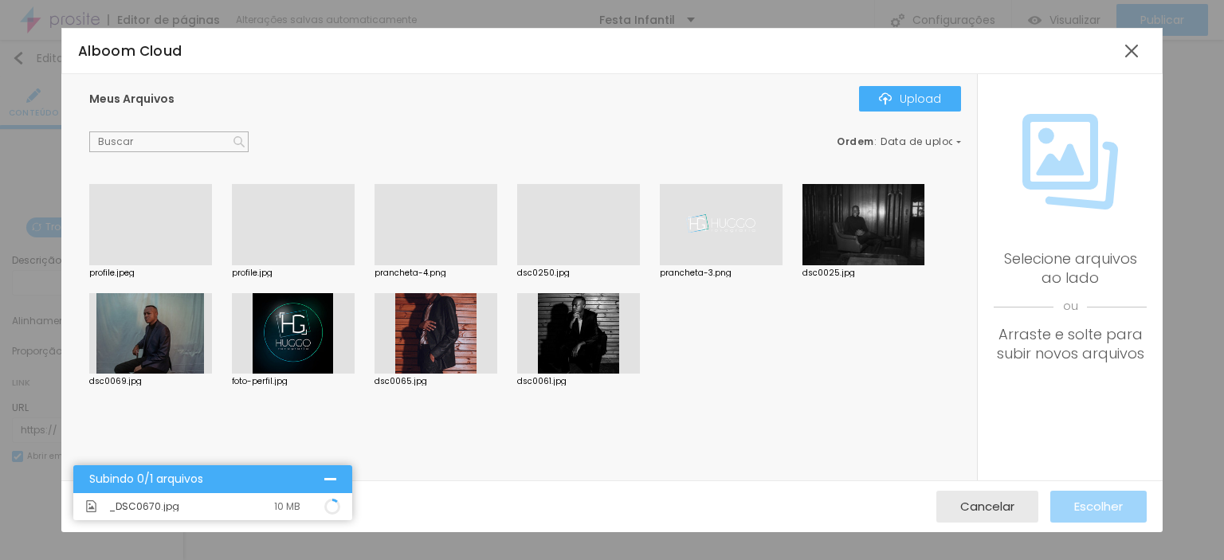
click at [827, 362] on div "profile.jpeg profile.jpg prancheta-4.png dsc0250.jpg prancheta-3.png dsc0025.jp…" at bounding box center [529, 293] width 880 height 218
click at [1135, 53] on div at bounding box center [1132, 51] width 29 height 29
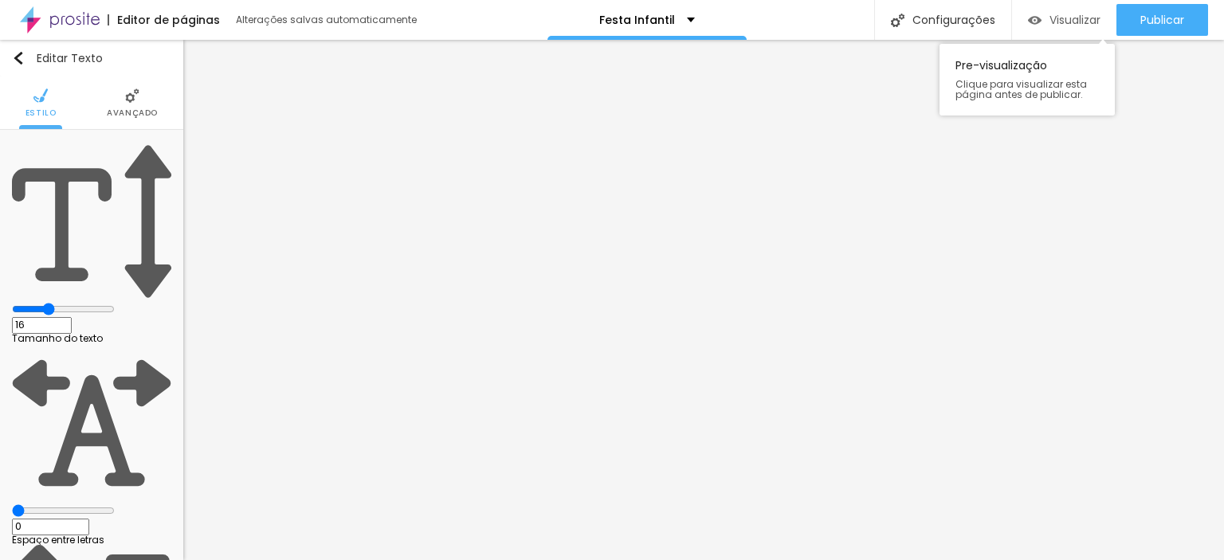
click at [1062, 18] on span "Visualizar" at bounding box center [1075, 20] width 51 height 13
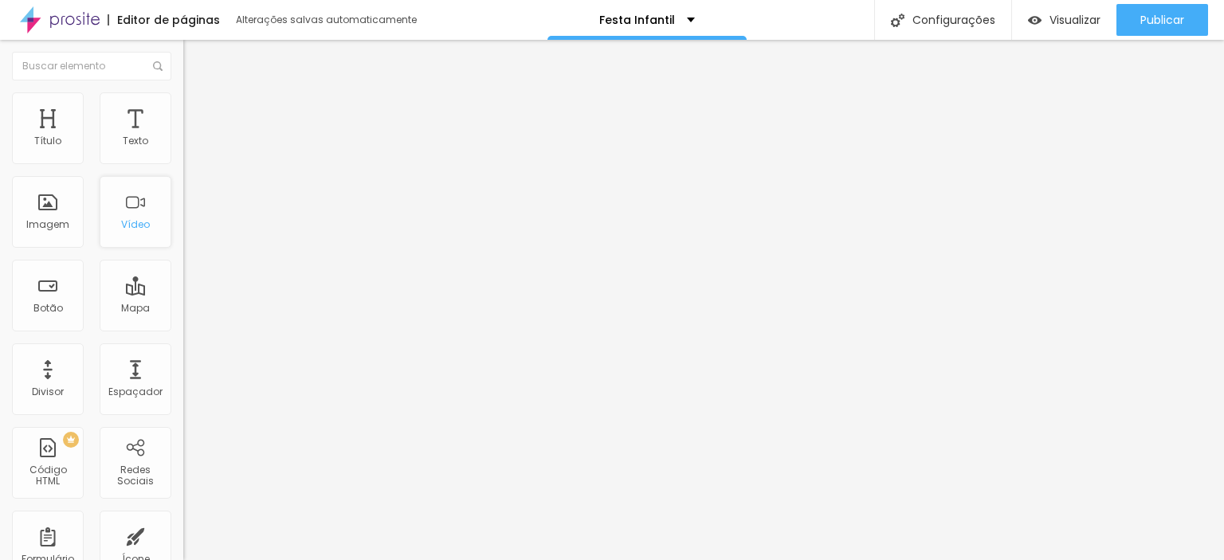
click at [121, 215] on div "Vídeo" at bounding box center [136, 212] width 72 height 72
click at [100, 198] on div "Vídeo" at bounding box center [136, 212] width 72 height 72
click at [131, 221] on div "Vídeo" at bounding box center [135, 224] width 29 height 11
click at [127, 219] on div "Vídeo" at bounding box center [135, 224] width 29 height 11
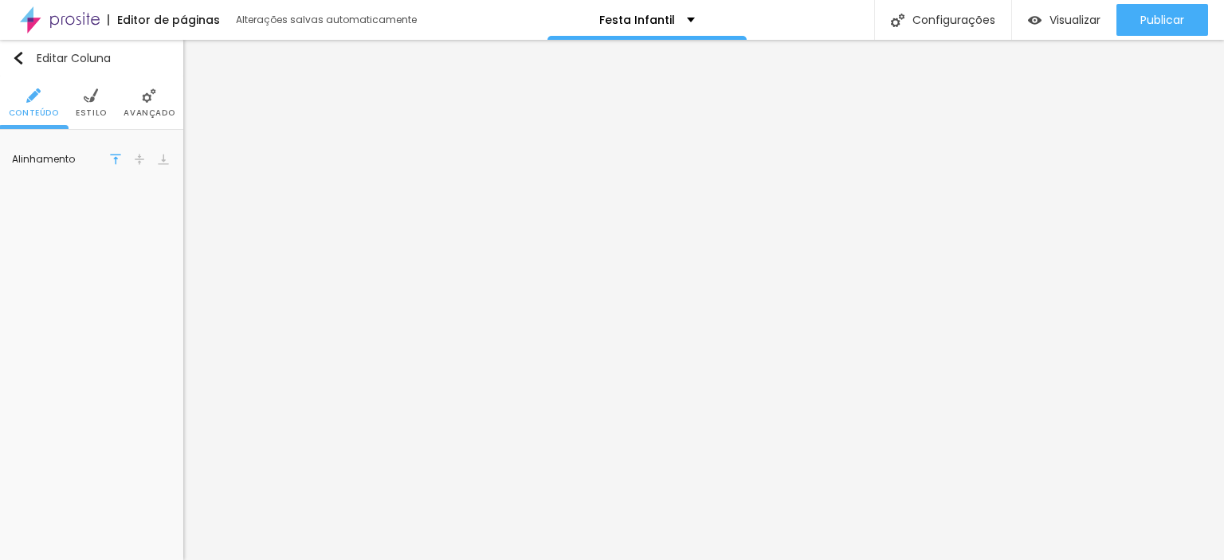
click at [100, 104] on li "Estilo" at bounding box center [91, 103] width 31 height 53
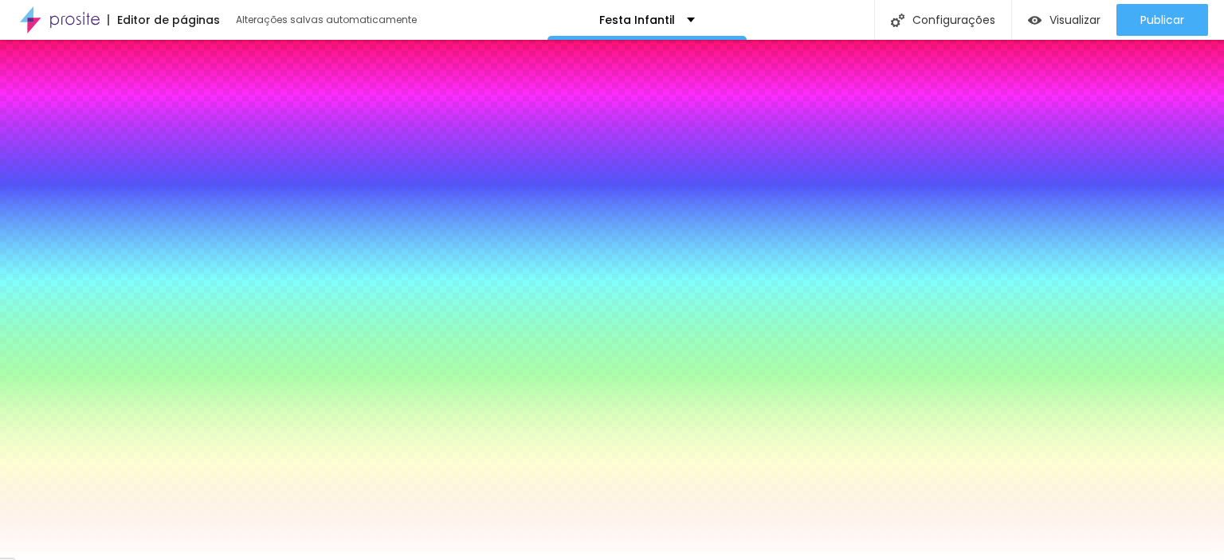
click at [34, 113] on span "Conteúdo" at bounding box center [34, 113] width 50 height 8
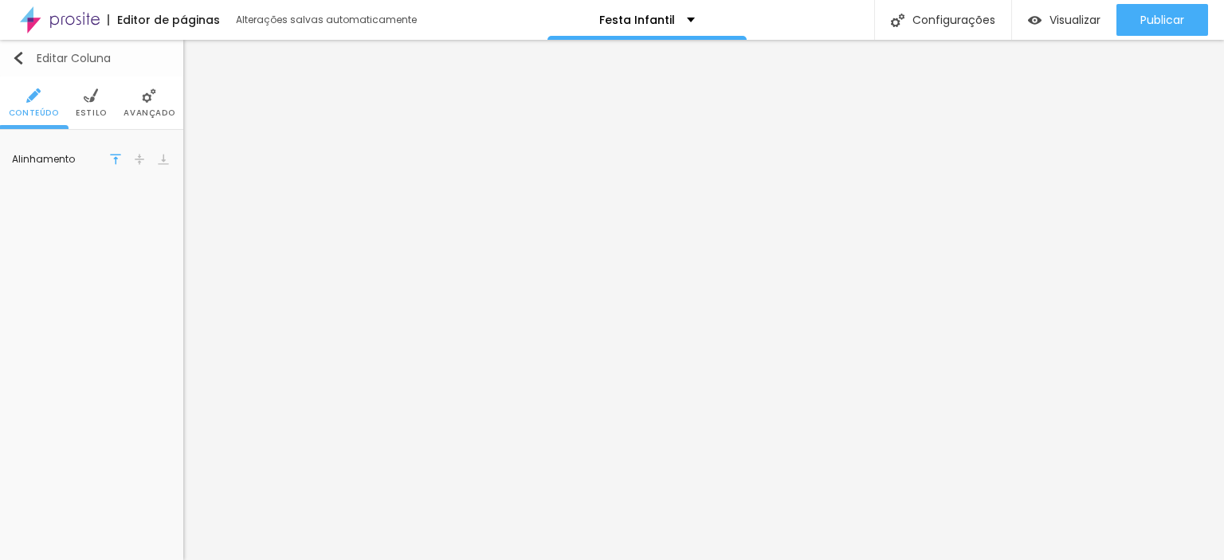
click at [26, 50] on button "Editar Coluna" at bounding box center [91, 58] width 183 height 37
click at [1071, 20] on span "Visualizar" at bounding box center [1075, 20] width 51 height 13
click at [77, 109] on span "Estilo" at bounding box center [91, 113] width 31 height 8
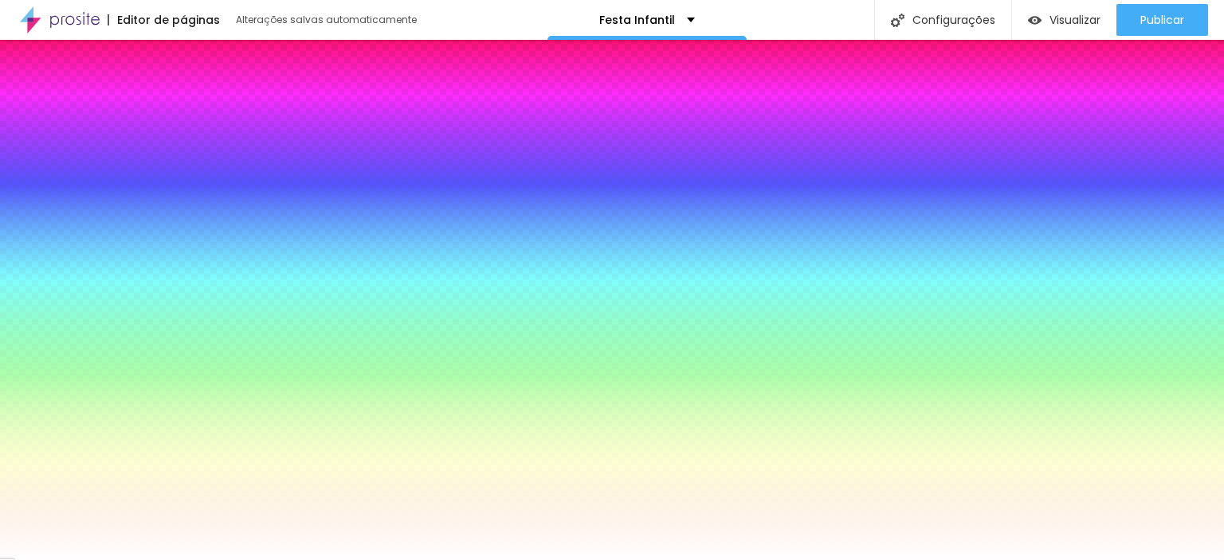
click at [15, 99] on li "Conteúdo" at bounding box center [34, 103] width 50 height 53
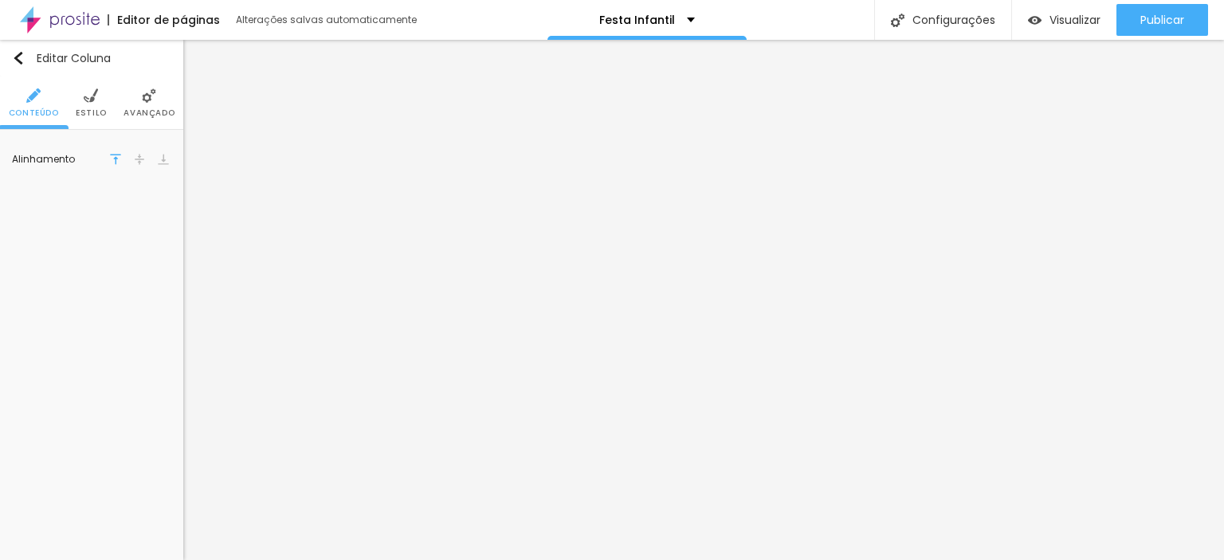
click at [135, 104] on li "Avançado" at bounding box center [149, 103] width 51 height 53
click at [146, 111] on span "Avançado" at bounding box center [149, 113] width 51 height 8
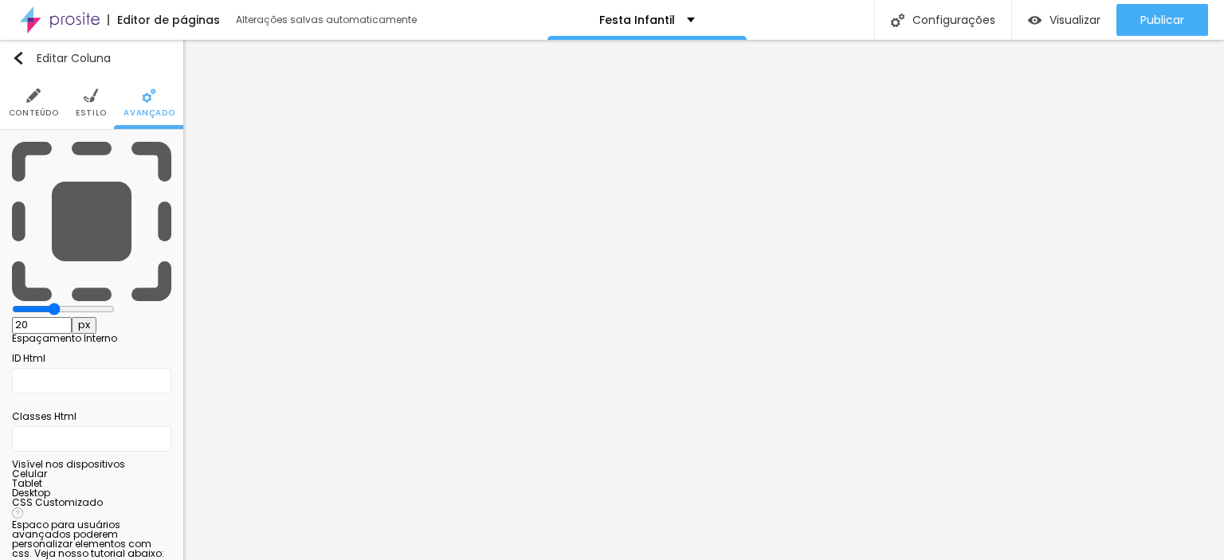
click at [140, 88] on li "Avançado" at bounding box center [149, 103] width 51 height 53
click at [28, 113] on span "Conteúdo" at bounding box center [34, 113] width 50 height 8
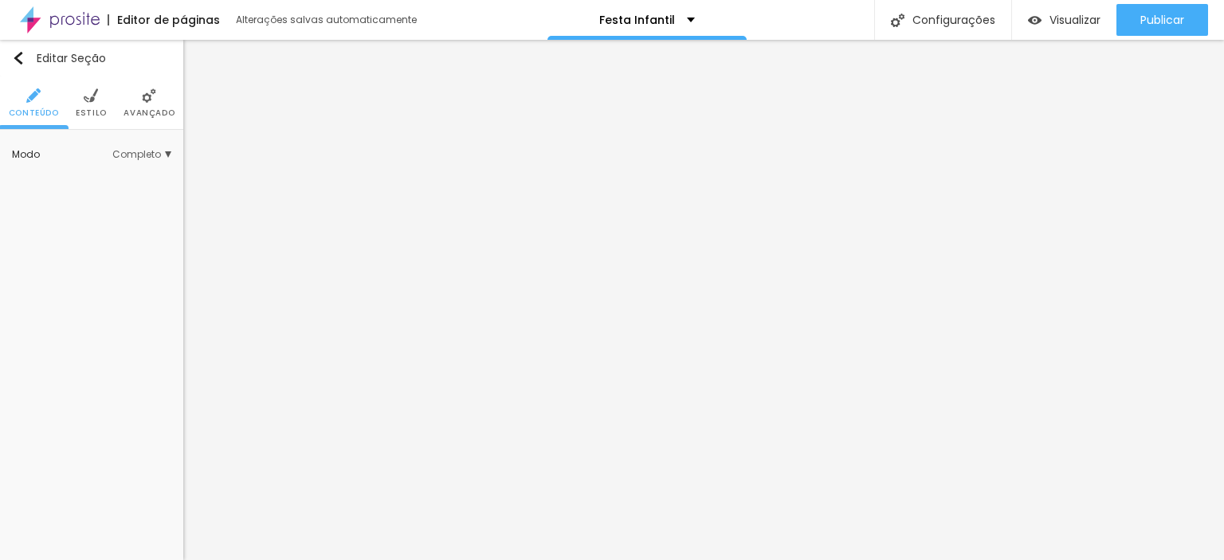
click at [125, 158] on span "Completo" at bounding box center [141, 155] width 59 height 10
click at [91, 110] on span "Estilo" at bounding box center [91, 113] width 31 height 8
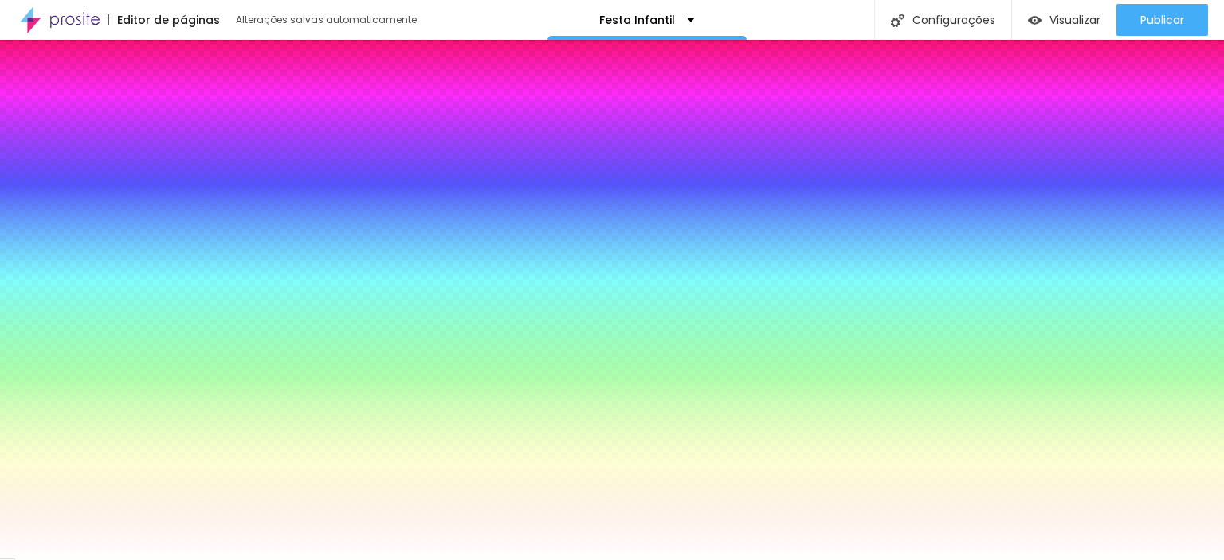
click at [92, 227] on span "Trocar imagem" at bounding box center [77, 228] width 102 height 20
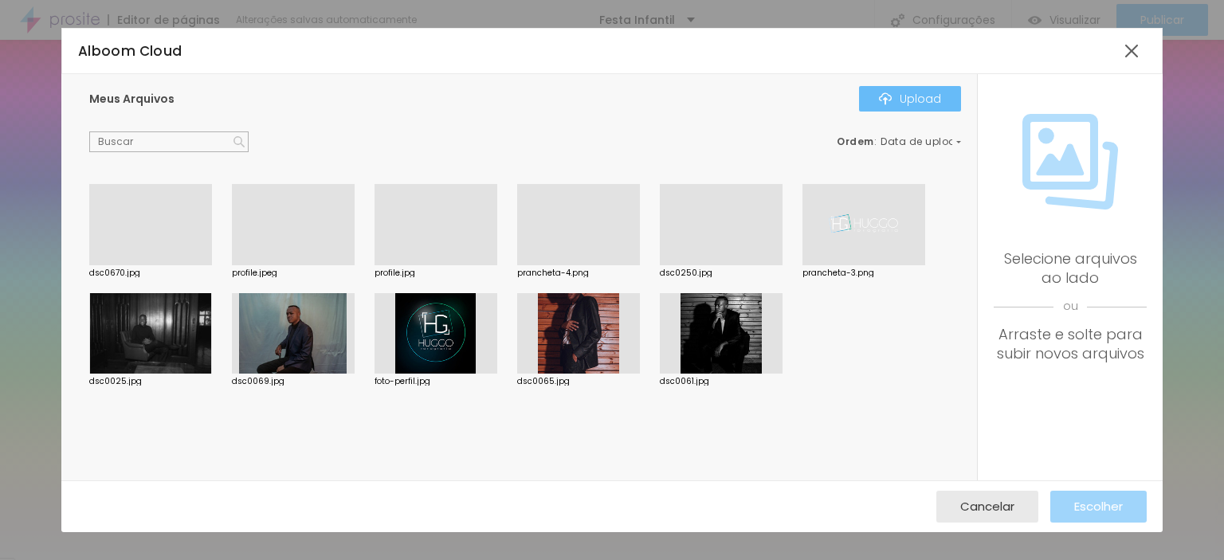
click at [906, 104] on div "Upload" at bounding box center [910, 98] width 62 height 13
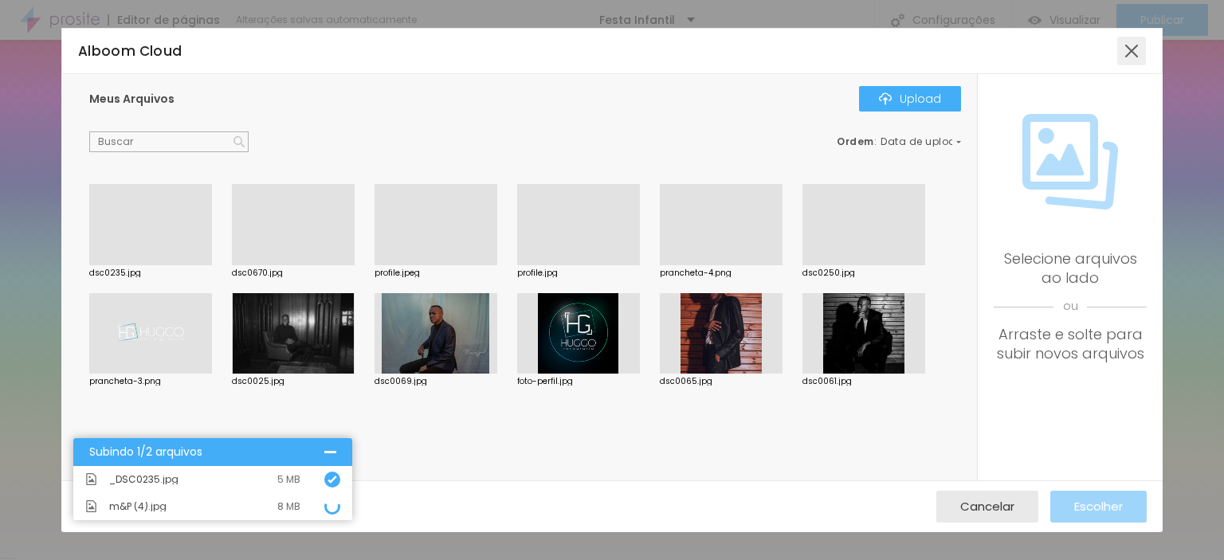
click at [1134, 52] on div at bounding box center [1132, 51] width 29 height 29
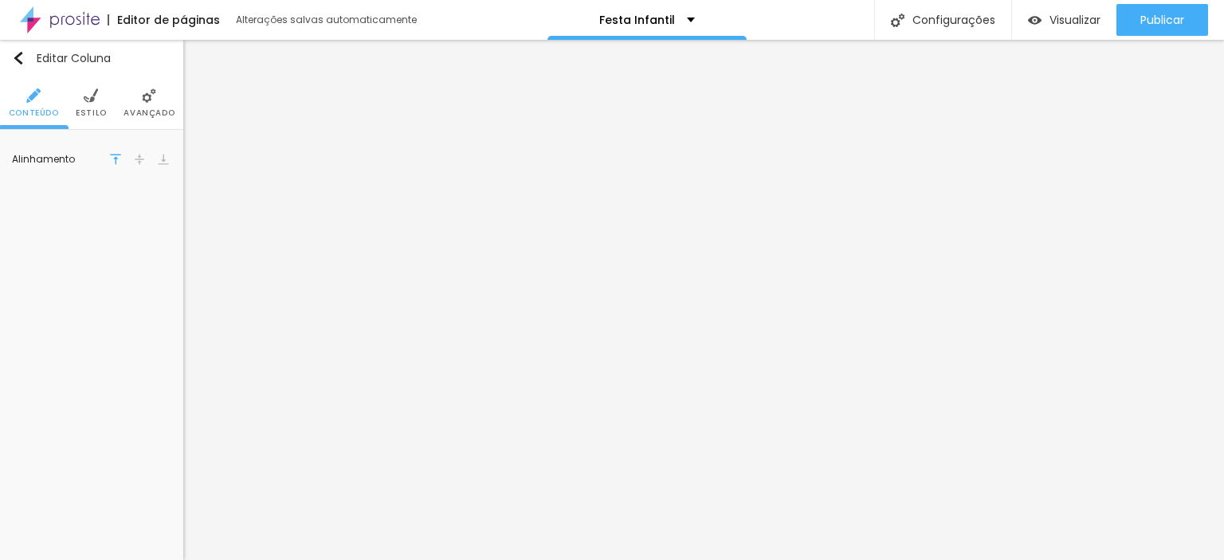
click at [130, 375] on div "Editar Coluna Conteúdo Estilo Avançado Alinhamento" at bounding box center [91, 300] width 183 height 521
click at [41, 253] on div "Editar Coluna Conteúdo Estilo Avançado Alinhamento" at bounding box center [91, 300] width 183 height 521
click at [16, 53] on img "button" at bounding box center [18, 58] width 13 height 13
click at [83, 94] on li "Estilo" at bounding box center [91, 103] width 31 height 53
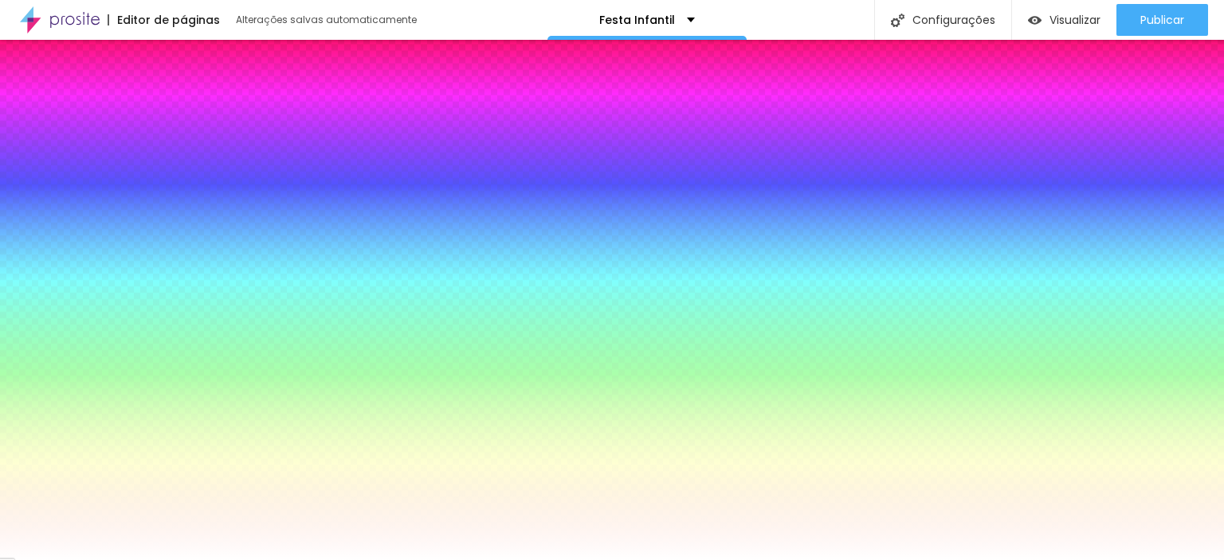
click at [92, 221] on span "Trocar imagem" at bounding box center [77, 228] width 102 height 20
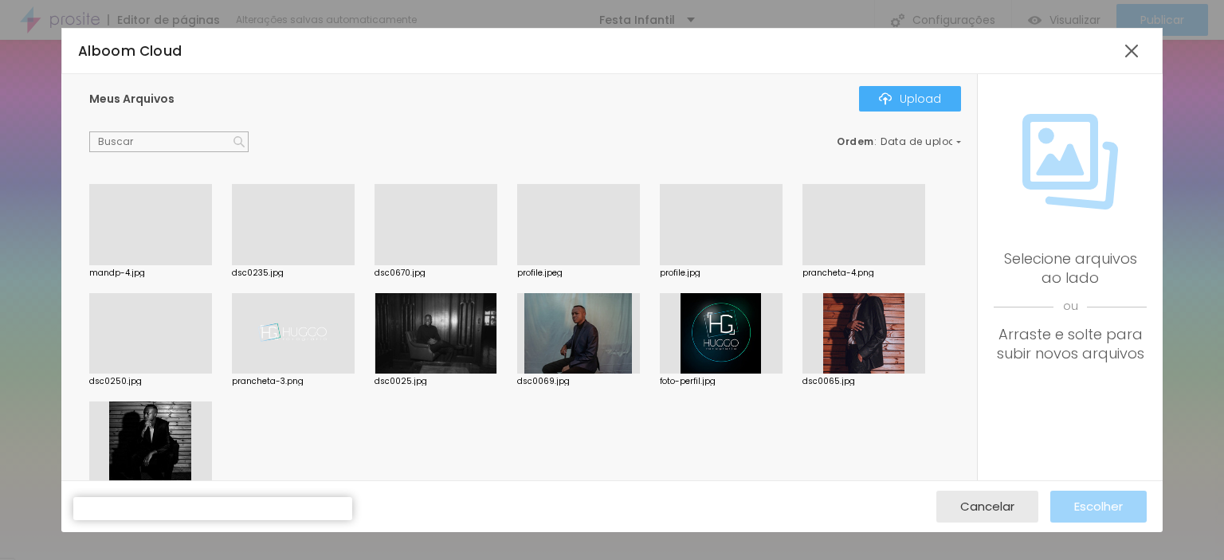
click at [160, 265] on div at bounding box center [150, 265] width 123 height 0
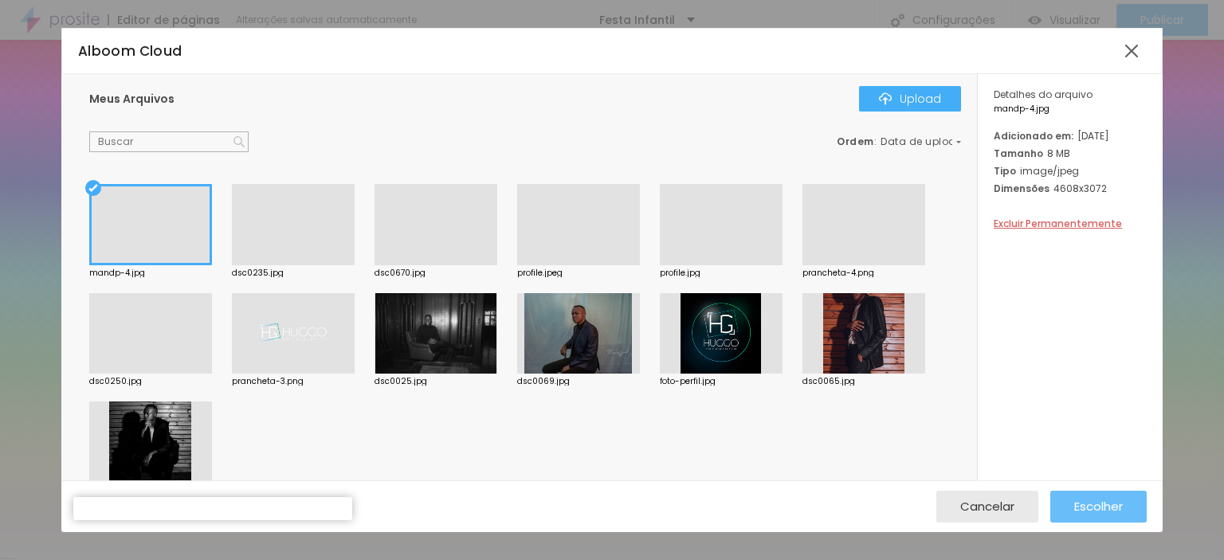
click at [1103, 496] on div "Escolher" at bounding box center [1099, 507] width 49 height 32
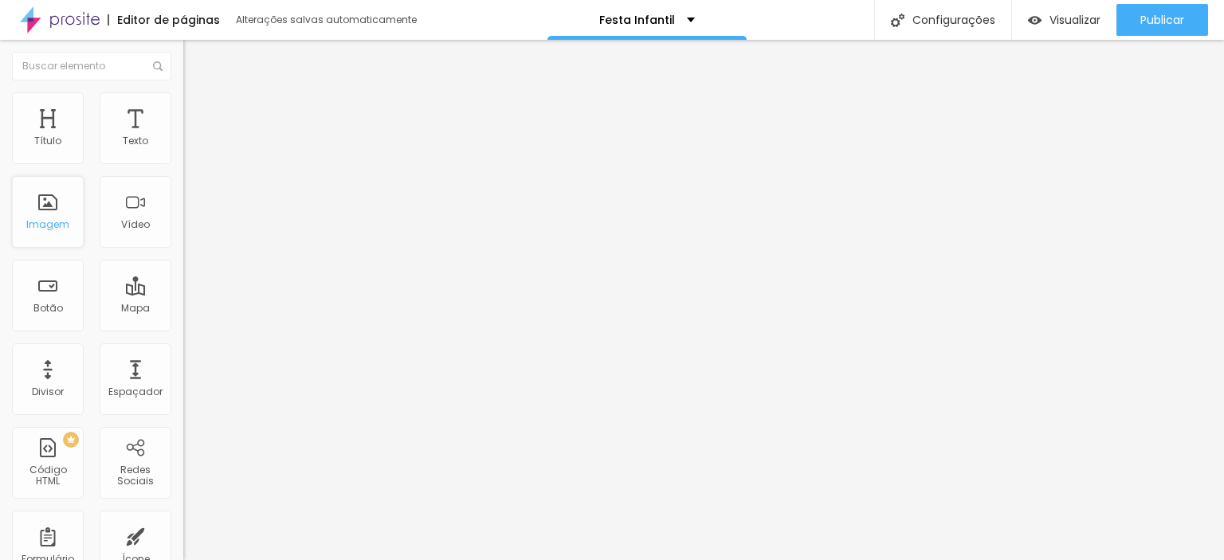
click at [48, 215] on div "Imagem" at bounding box center [48, 212] width 72 height 72
click at [48, 222] on div "Imagem" at bounding box center [47, 224] width 43 height 11
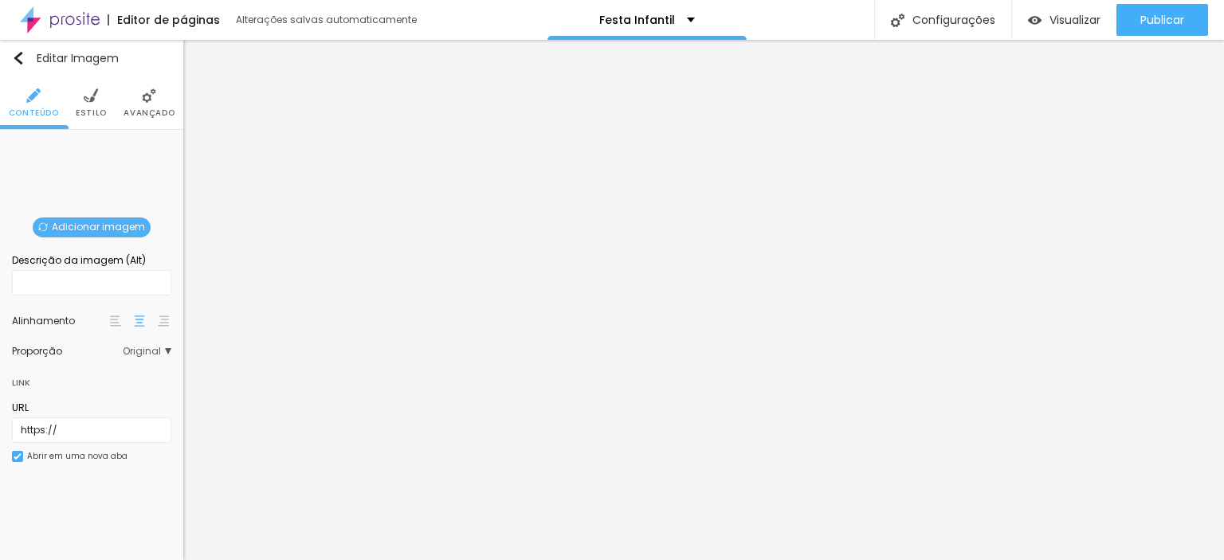
click at [98, 229] on span "Adicionar imagem" at bounding box center [92, 228] width 118 height 20
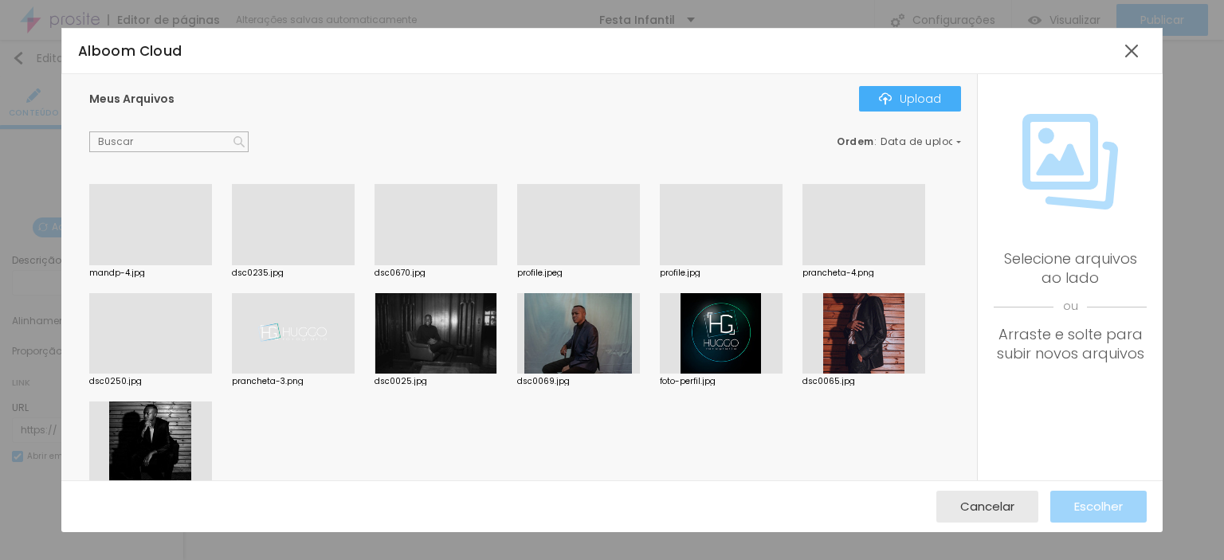
click at [166, 265] on div at bounding box center [150, 265] width 123 height 0
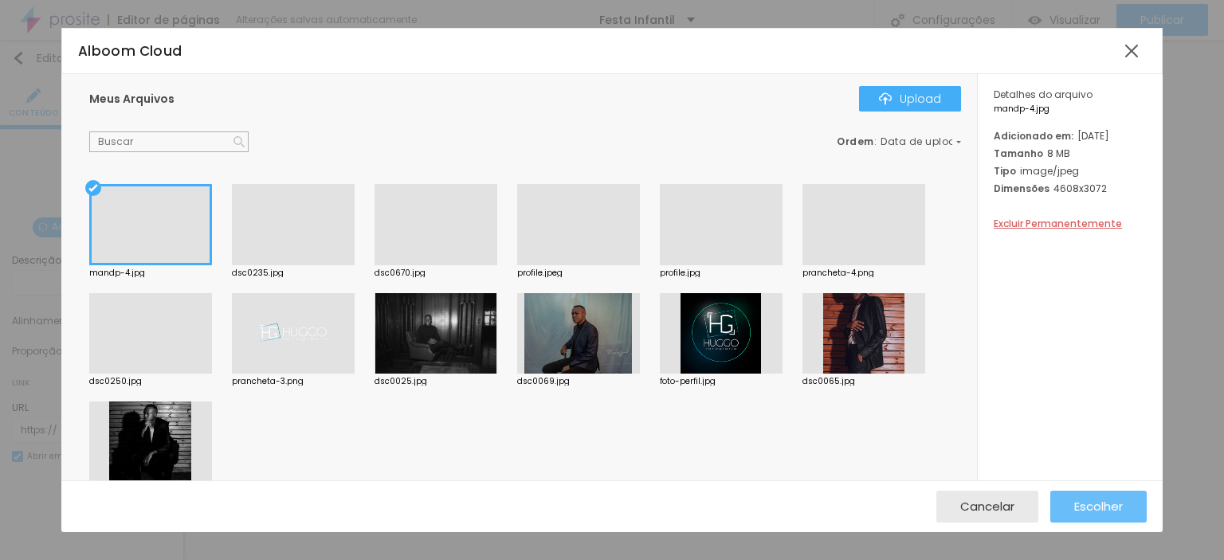
click at [1114, 500] on span "Escolher" at bounding box center [1099, 507] width 49 height 14
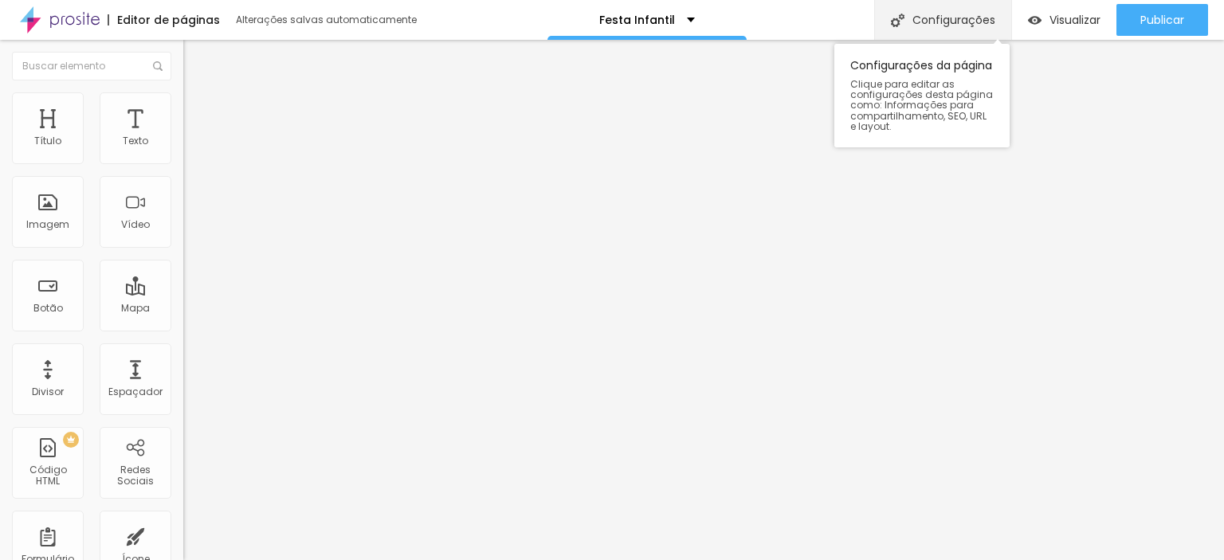
click at [911, 25] on div "Configurações" at bounding box center [943, 20] width 137 height 40
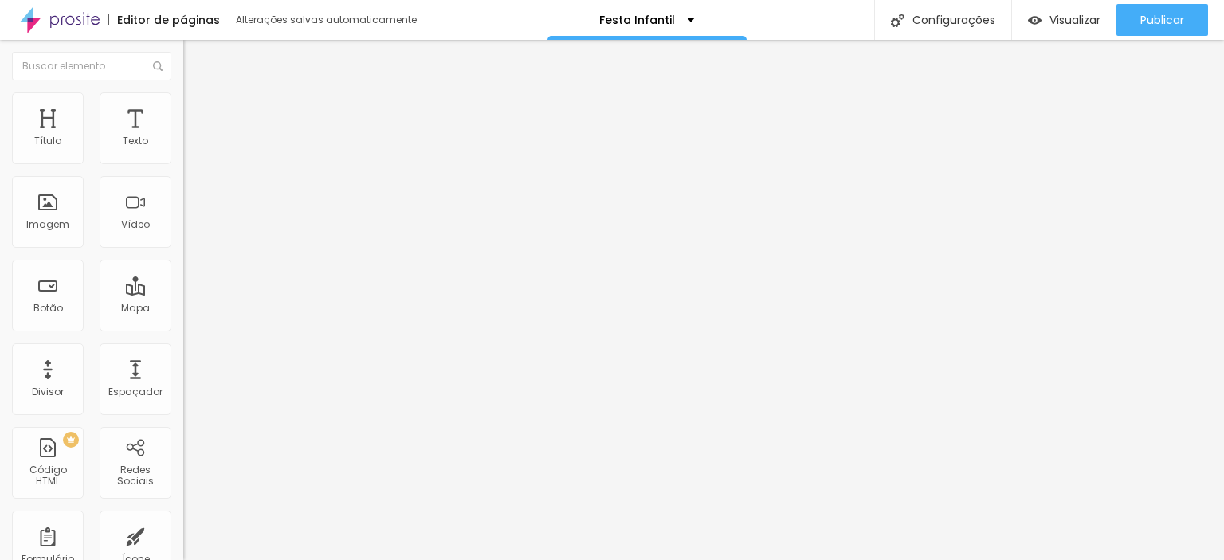
drag, startPoint x: 209, startPoint y: 266, endPoint x: 223, endPoint y: 272, distance: 15.4
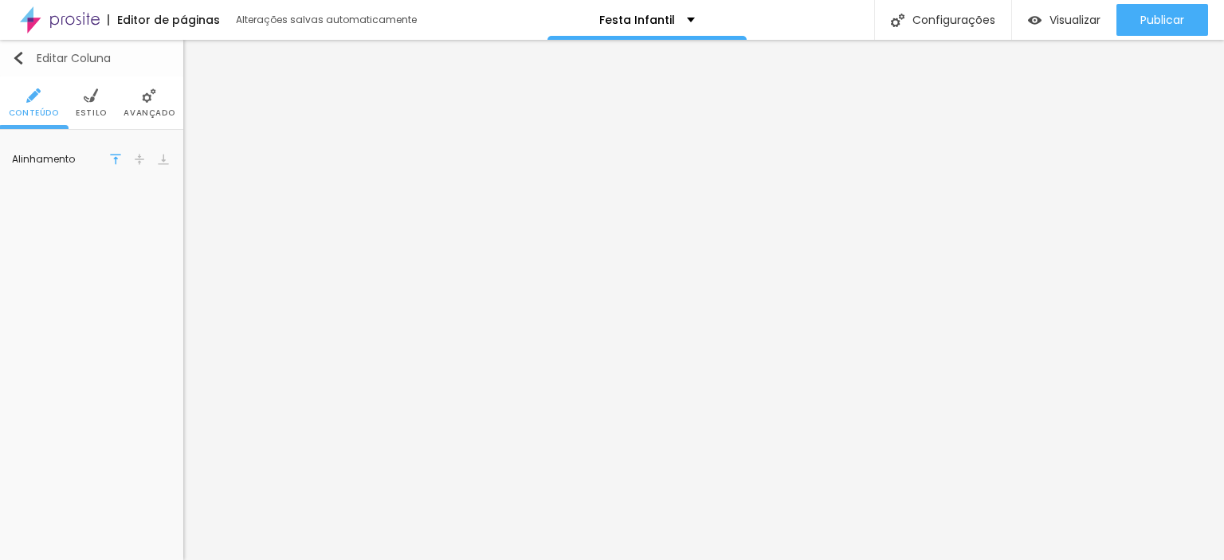
click at [29, 53] on div "Editar Coluna" at bounding box center [61, 58] width 99 height 13
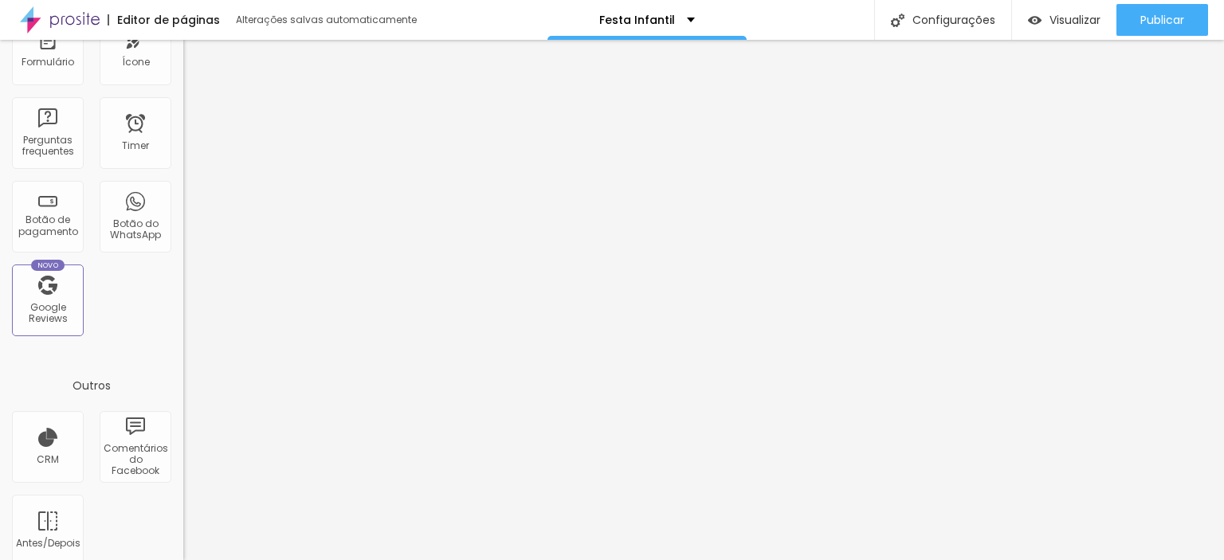
scroll to position [514, 0]
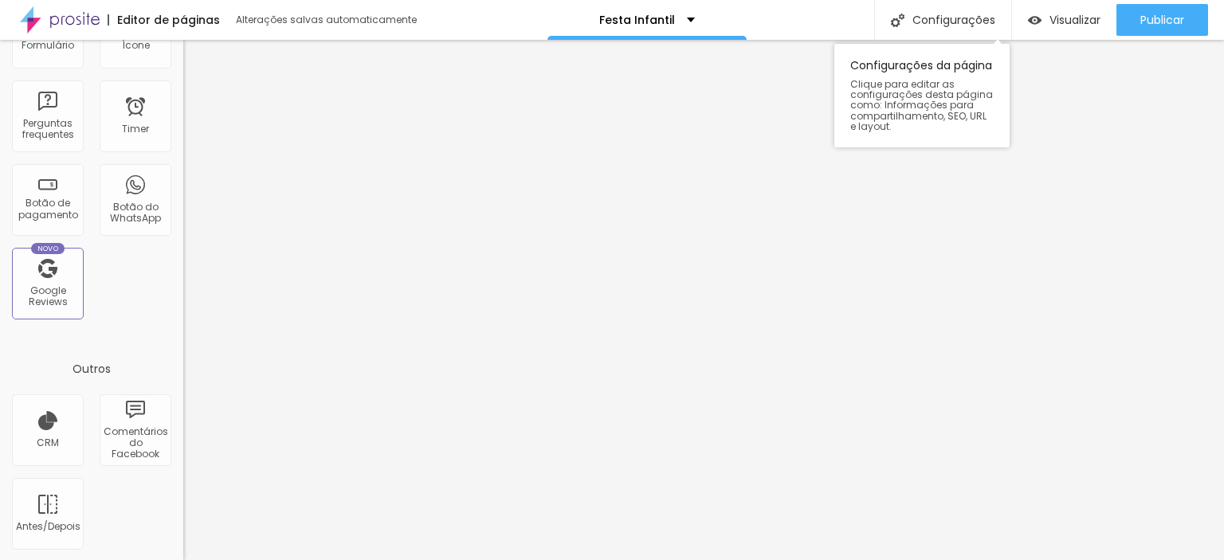
click at [673, 30] on div "Festa Infantil" at bounding box center [647, 20] width 199 height 40
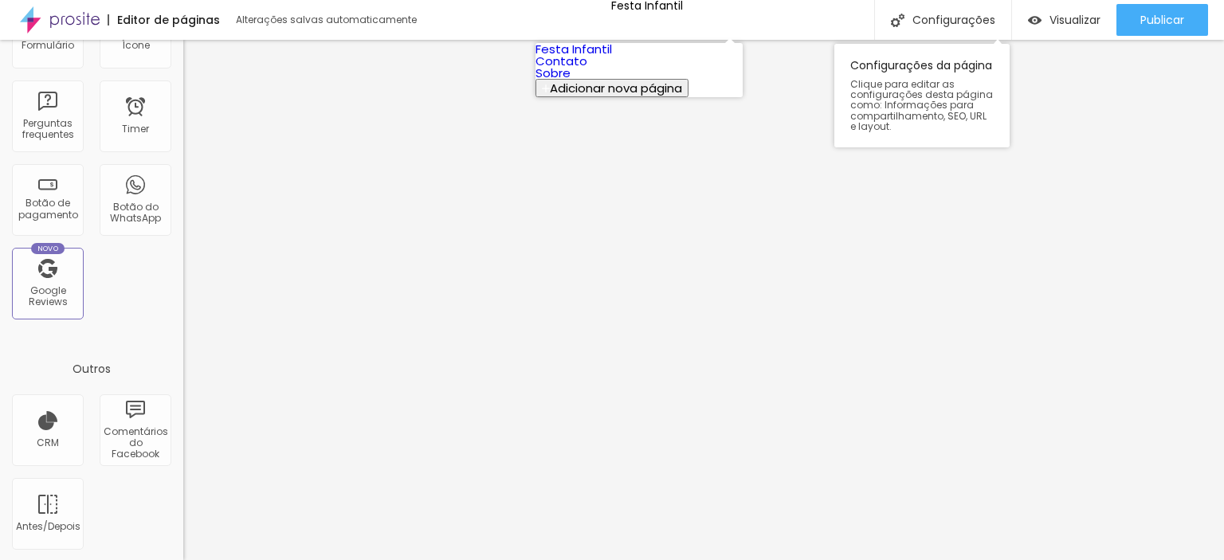
click at [948, 69] on div "Configurações da página Clique para editar as configurações desta página como: …" at bounding box center [922, 96] width 175 height 104
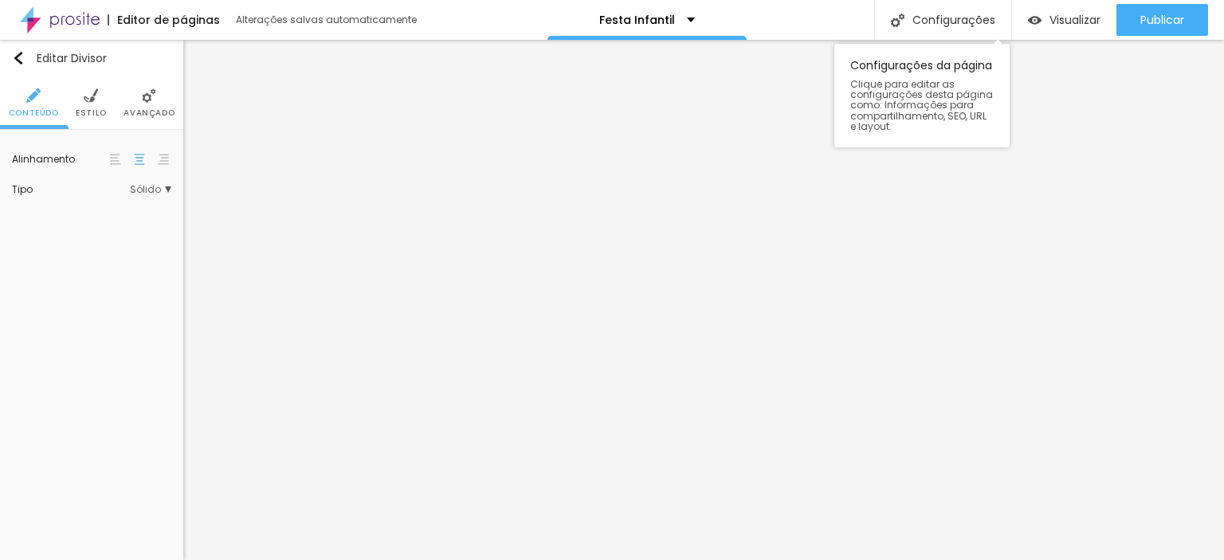
scroll to position [0, 0]
click at [19, 54] on img "button" at bounding box center [18, 58] width 13 height 13
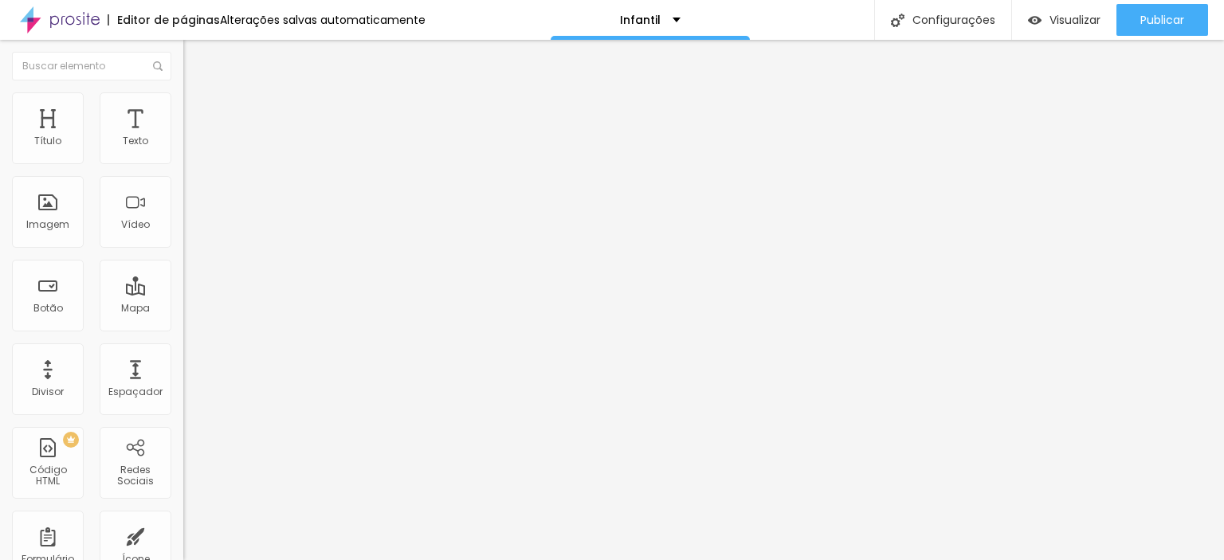
click at [198, 108] on span "Estilo" at bounding box center [210, 103] width 25 height 14
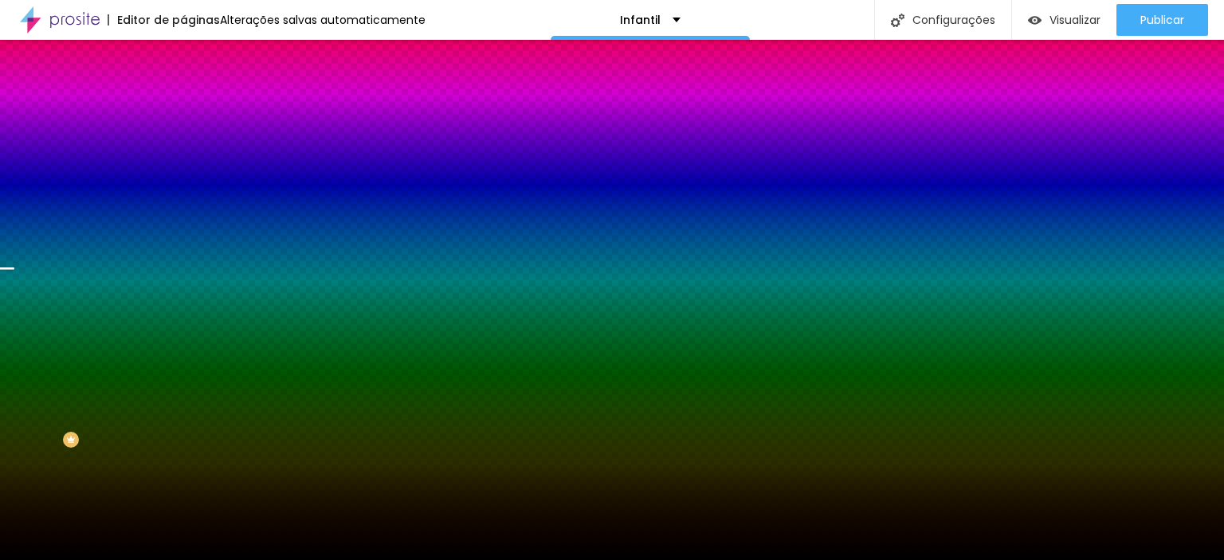
click at [183, 147] on span "Trocar imagem" at bounding box center [226, 140] width 87 height 14
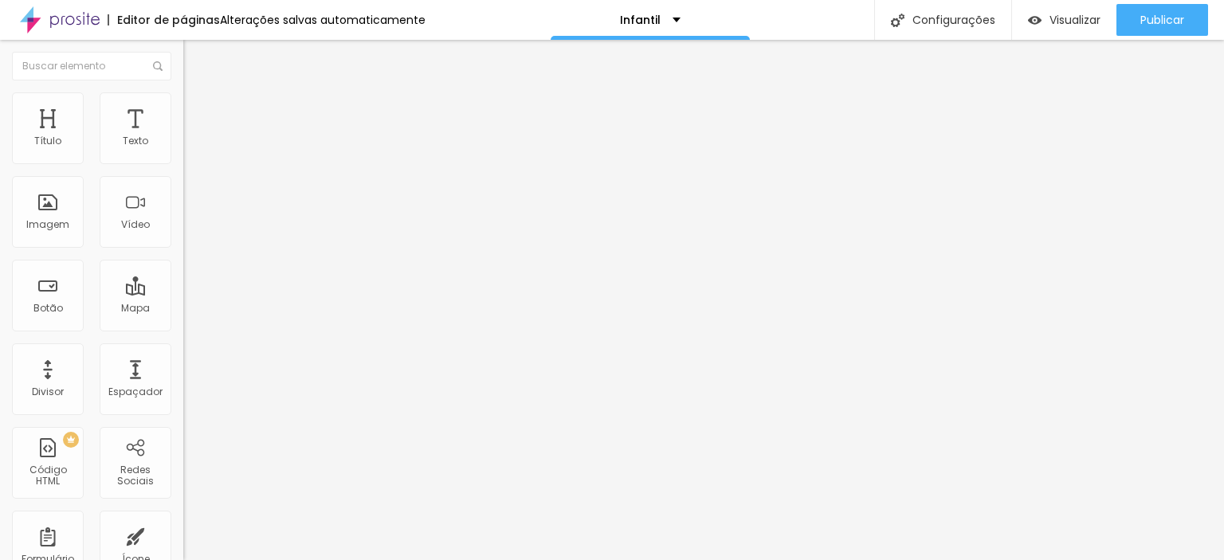
click at [183, 137] on span "Trocar imagem" at bounding box center [226, 131] width 87 height 14
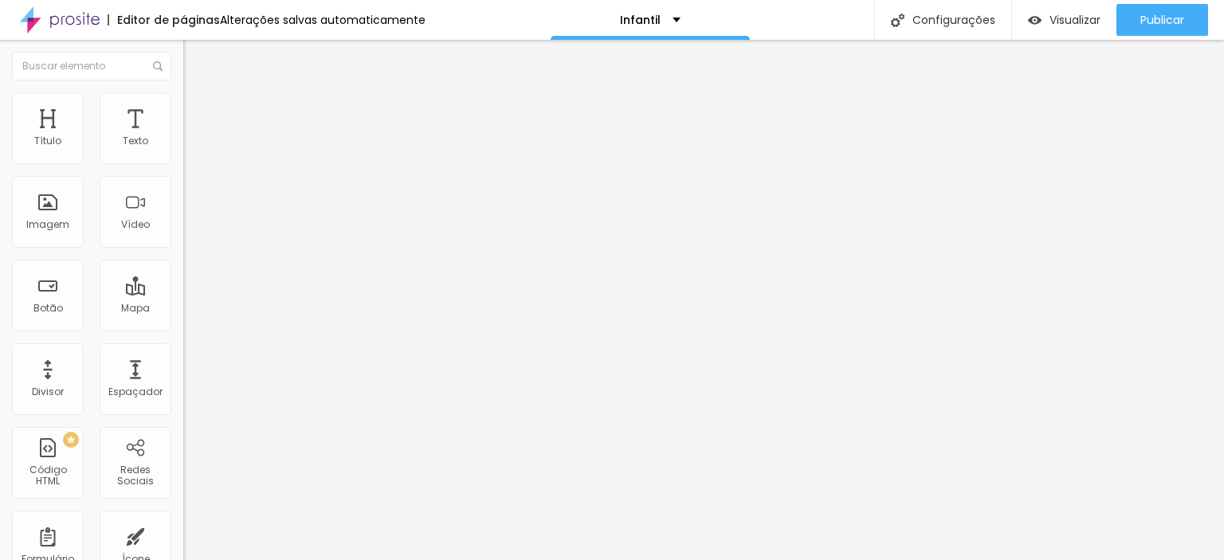
click at [183, 134] on img at bounding box center [188, 129] width 10 height 10
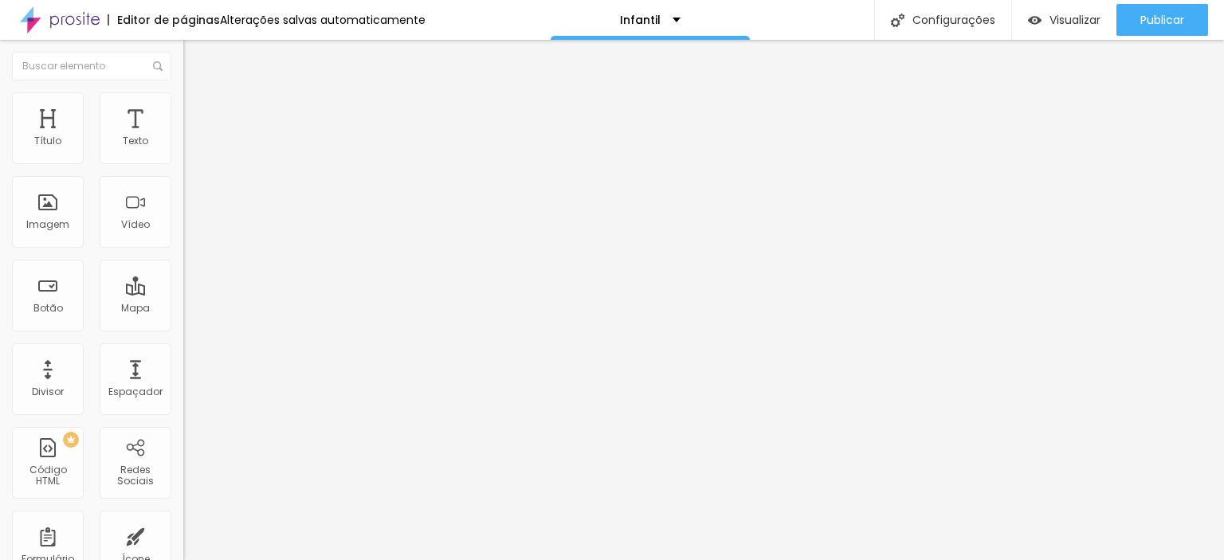
click at [183, 137] on span "Trocar imagem" at bounding box center [226, 131] width 87 height 14
click at [198, 107] on span "Estilo" at bounding box center [210, 103] width 25 height 14
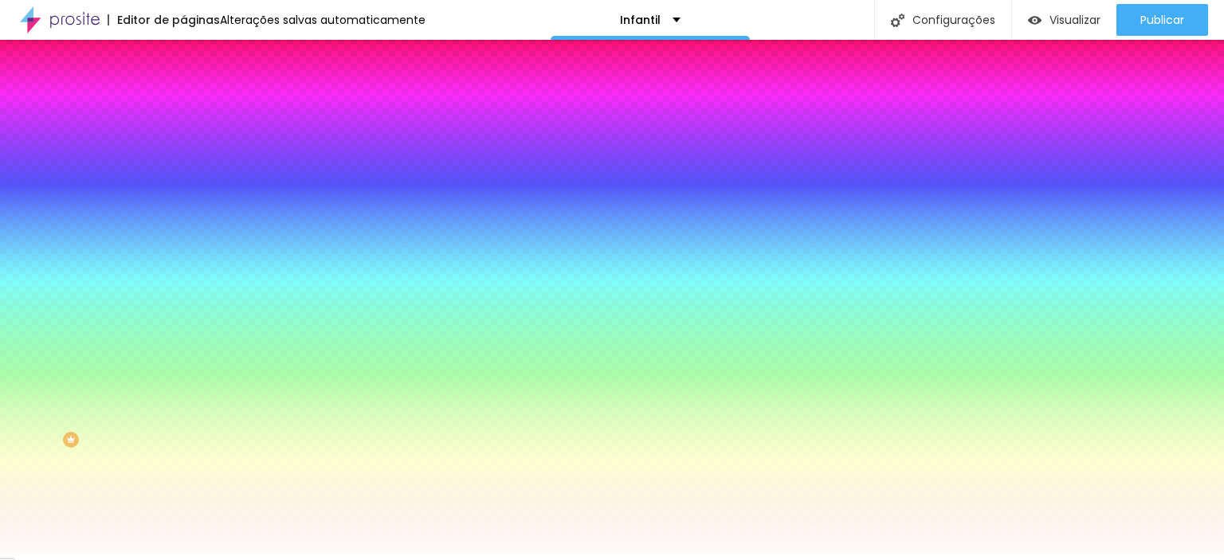
click at [183, 108] on img at bounding box center [190, 115] width 14 height 14
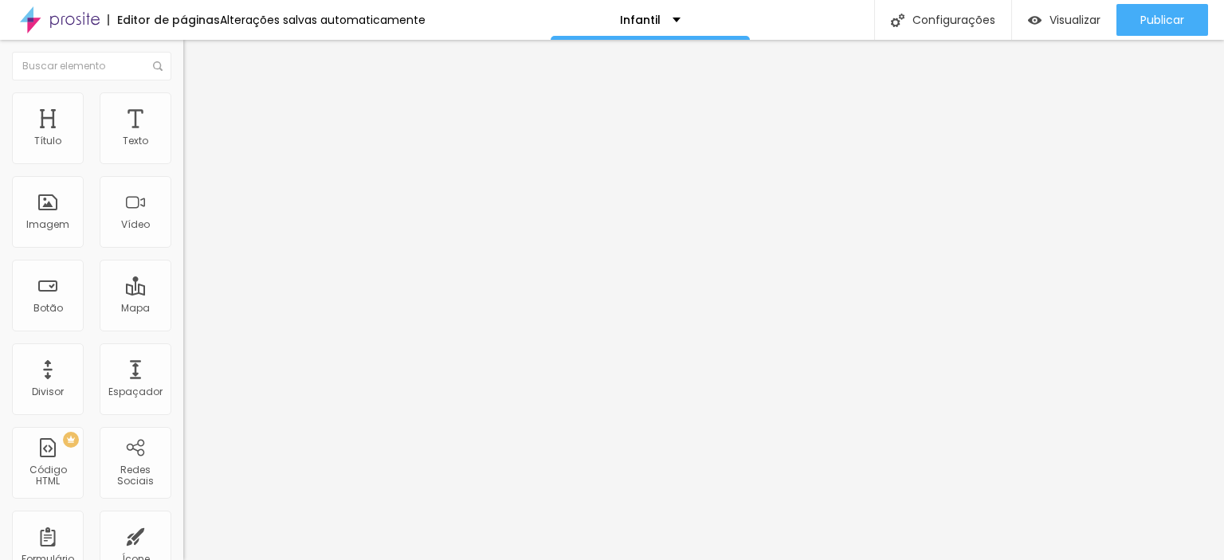
click at [183, 92] on li "Conteúdo" at bounding box center [274, 85] width 183 height 16
click at [183, 303] on div "Editar Coluna Conteúdo Estilo Avançado Alinhamento" at bounding box center [274, 300] width 183 height 521
click at [195, 58] on img "button" at bounding box center [201, 58] width 13 height 13
click at [183, 143] on div "Modo Completo Encaixotado Completo" at bounding box center [274, 146] width 183 height 44
click at [183, 145] on span "Completo" at bounding box center [207, 139] width 49 height 14
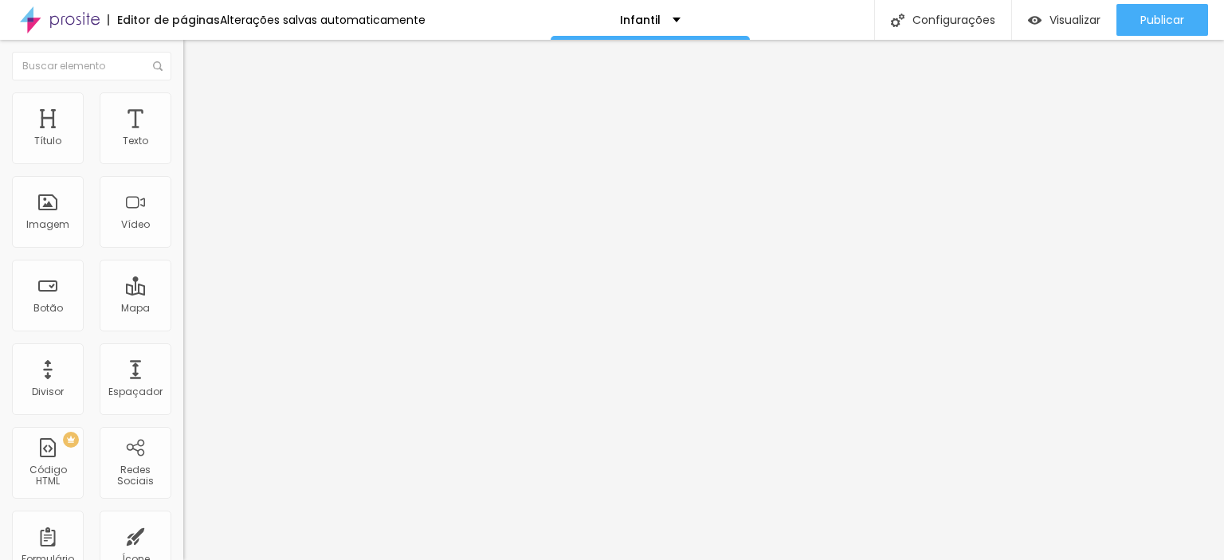
click at [183, 155] on span "Encaixotado" at bounding box center [214, 148] width 62 height 14
click at [183, 48] on button "Editar Seção" at bounding box center [274, 58] width 183 height 37
click at [183, 102] on img at bounding box center [190, 99] width 14 height 14
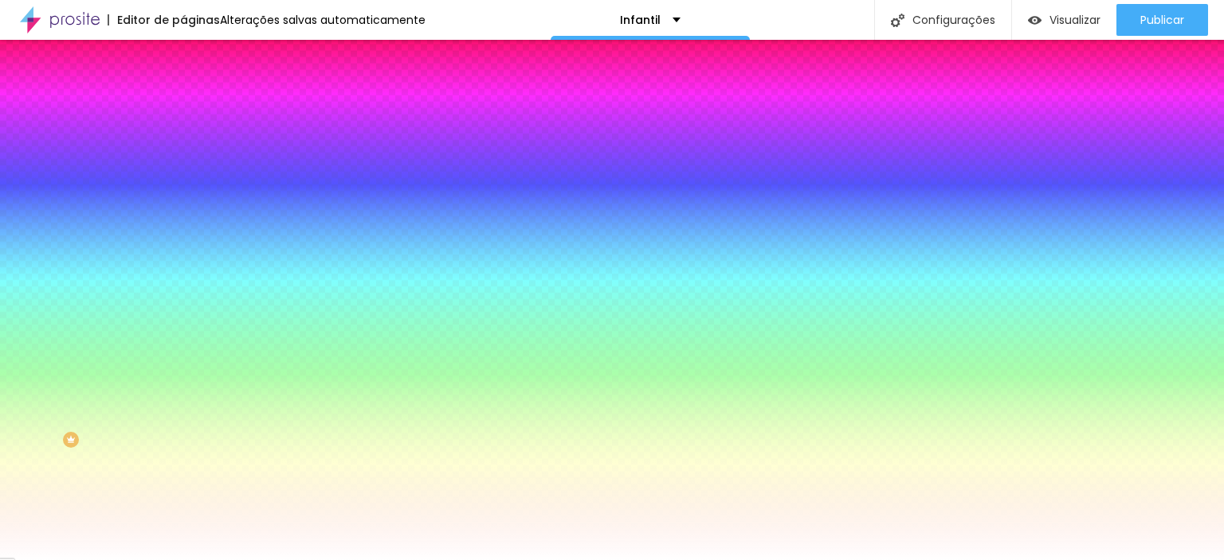
click at [183, 147] on span "Trocar imagem" at bounding box center [226, 140] width 87 height 14
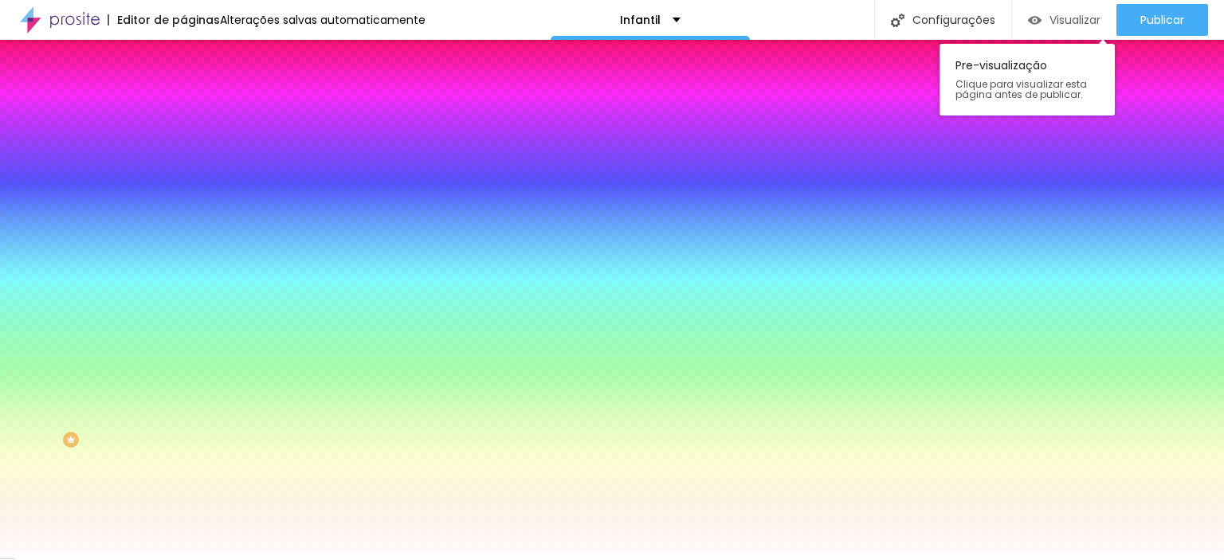
click at [1044, 18] on div "Visualizar" at bounding box center [1064, 21] width 73 height 14
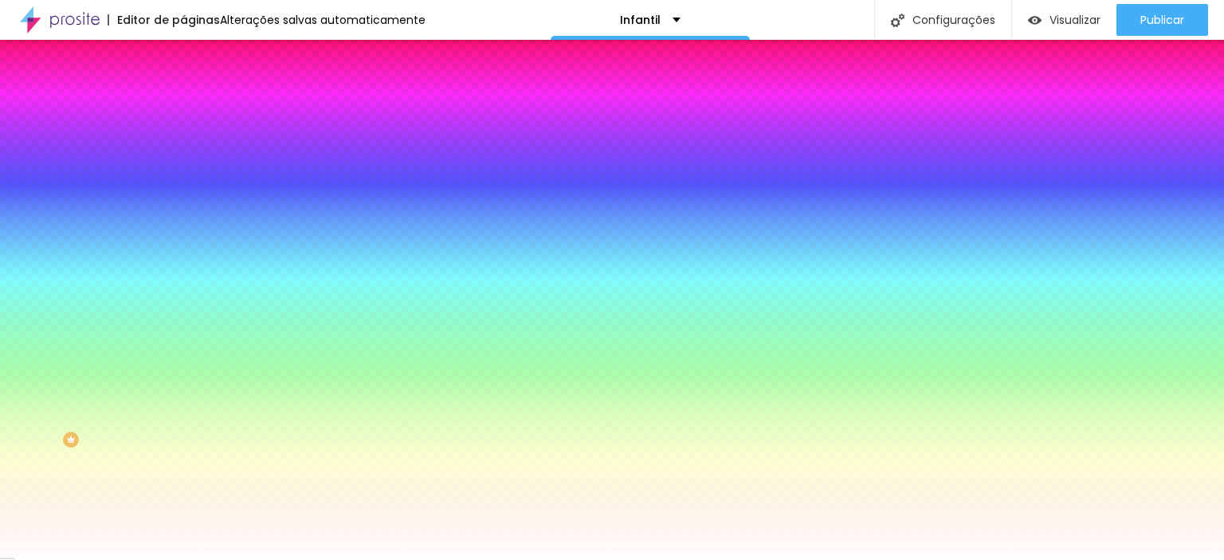
click at [254, 252] on span "DESATIVADO" at bounding box center [283, 247] width 58 height 10
click at [183, 286] on button "button" at bounding box center [194, 277] width 22 height 17
click at [144, 560] on div at bounding box center [606, 560] width 1213 height 0
click at [198, 112] on span "Avançado" at bounding box center [224, 119] width 53 height 14
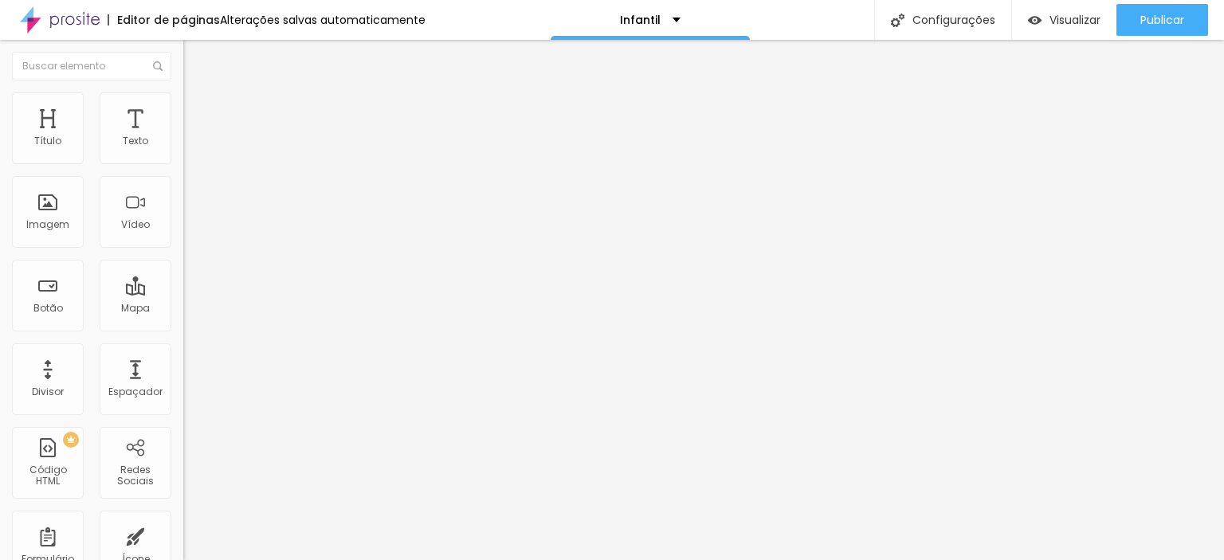
click at [183, 91] on img at bounding box center [190, 84] width 14 height 14
click at [183, 145] on span "Encaixotado" at bounding box center [214, 139] width 62 height 14
click at [183, 170] on span "Completo" at bounding box center [207, 163] width 49 height 14
click at [1033, 14] on img "button" at bounding box center [1035, 21] width 14 height 14
click at [183, 105] on li "Estilo" at bounding box center [274, 100] width 183 height 16
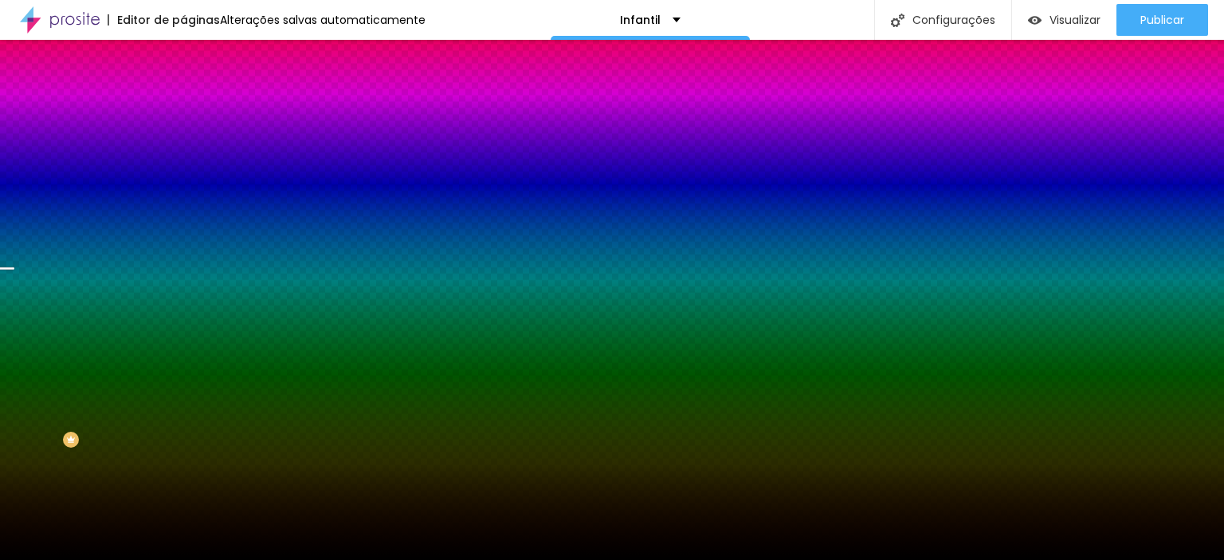
click at [183, 147] on span "Trocar imagem" at bounding box center [226, 140] width 87 height 14
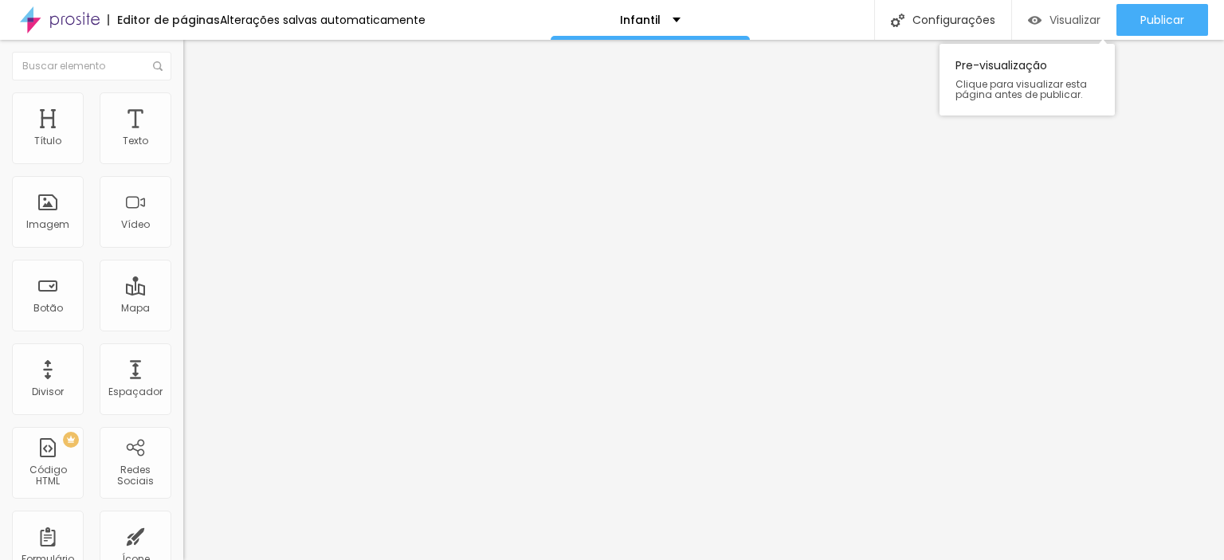
click at [1028, 31] on div "Visualizar" at bounding box center [1064, 20] width 73 height 32
click at [183, 101] on img at bounding box center [190, 99] width 14 height 14
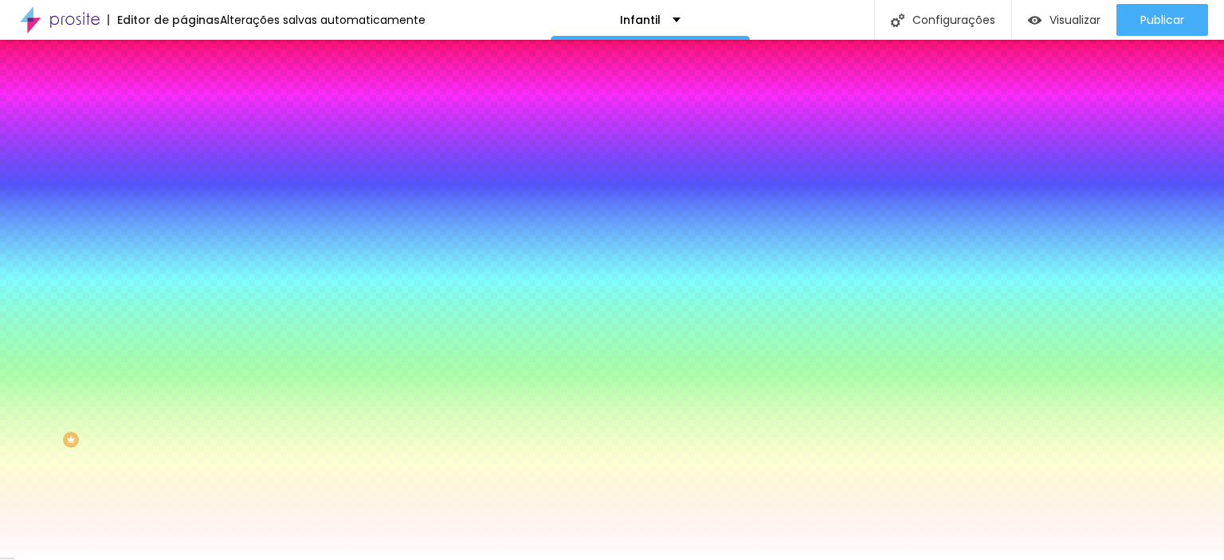
click at [183, 147] on span "Trocar imagem" at bounding box center [226, 140] width 87 height 14
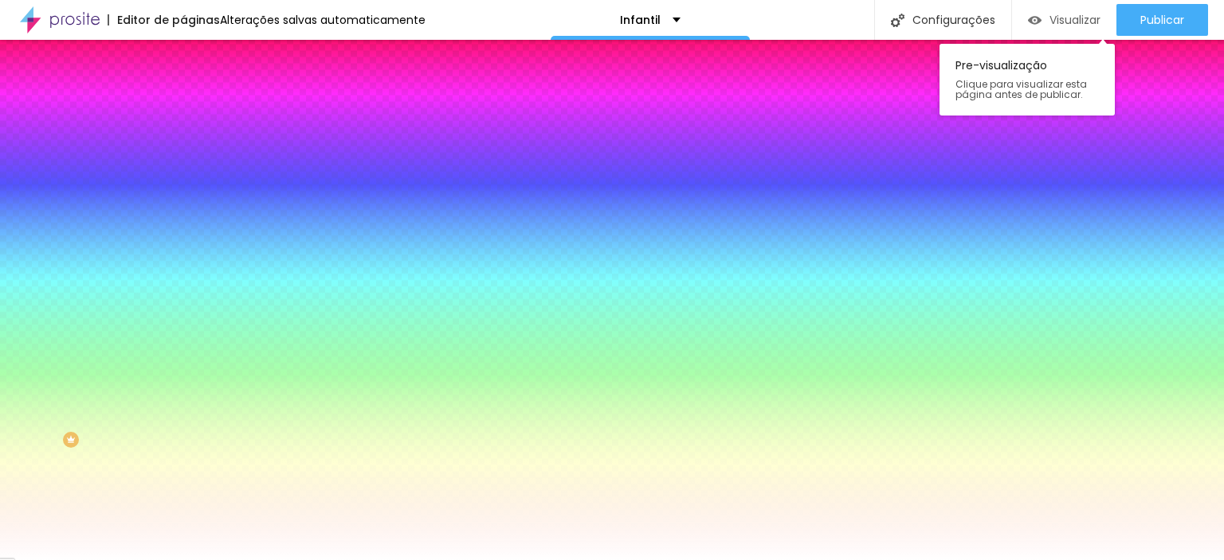
click at [1062, 25] on span "Visualizar" at bounding box center [1075, 20] width 51 height 13
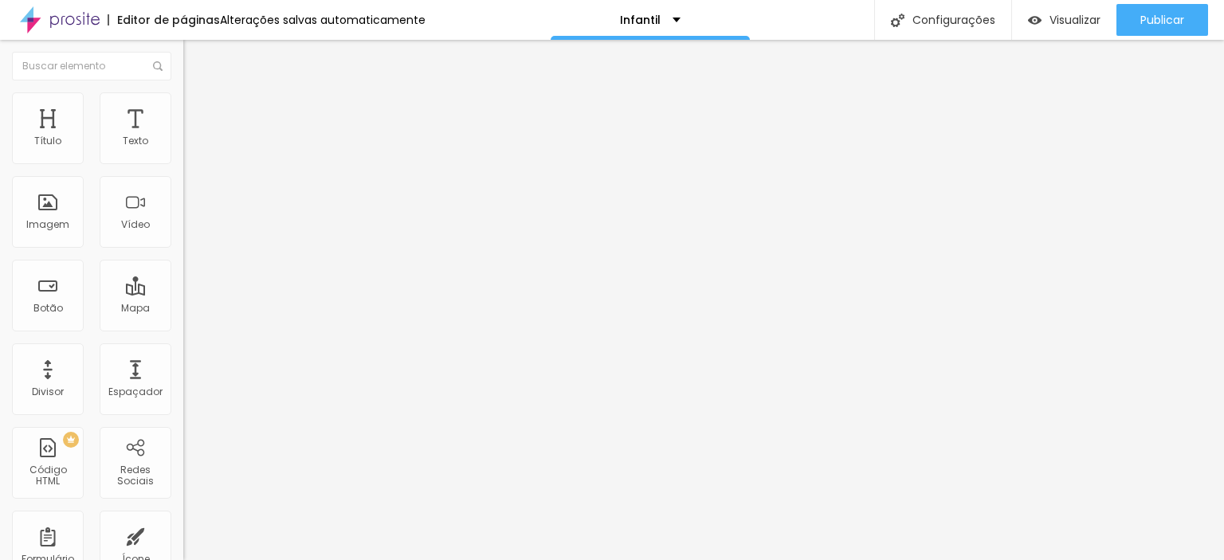
click at [183, 108] on ul "Conteúdo Estilo Avançado" at bounding box center [274, 101] width 183 height 48
click at [183, 101] on img at bounding box center [190, 99] width 14 height 14
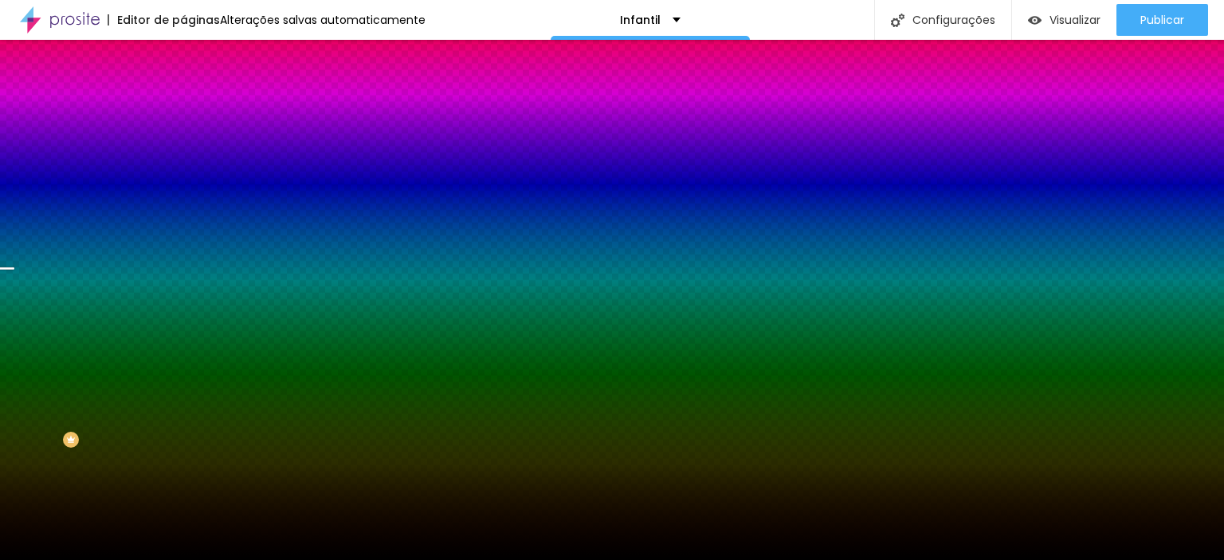
click at [183, 147] on span "Trocar imagem" at bounding box center [226, 140] width 87 height 14
click at [195, 52] on img "button" at bounding box center [201, 58] width 13 height 13
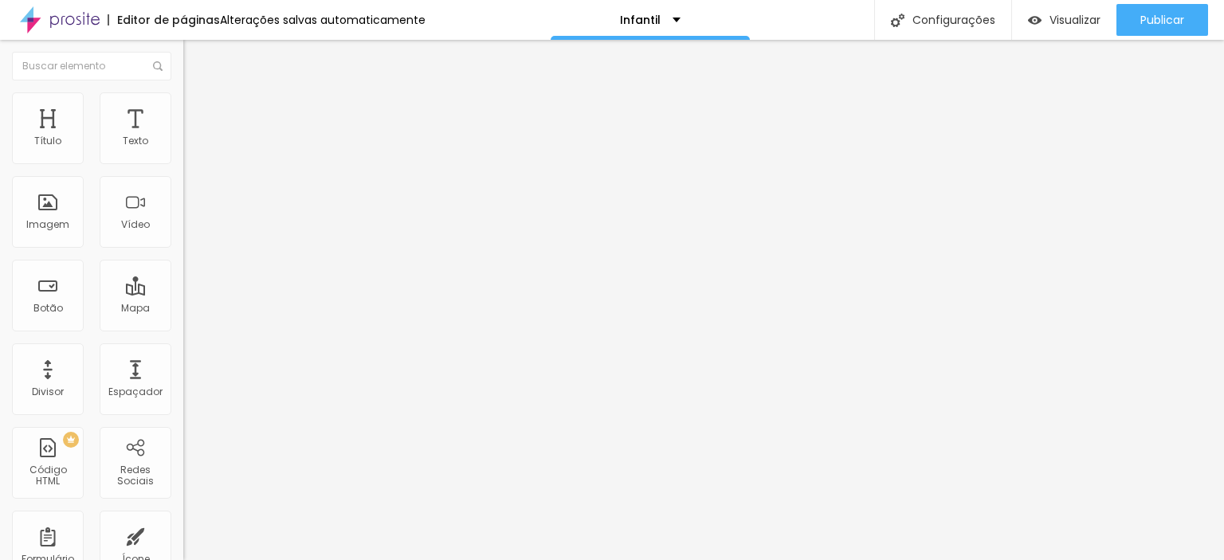
click at [183, 137] on span "Adicionar imagem" at bounding box center [234, 131] width 103 height 14
click at [1075, 6] on div "Visualizar" at bounding box center [1064, 20] width 73 height 32
click at [53, 219] on div "Imagem" at bounding box center [47, 224] width 43 height 11
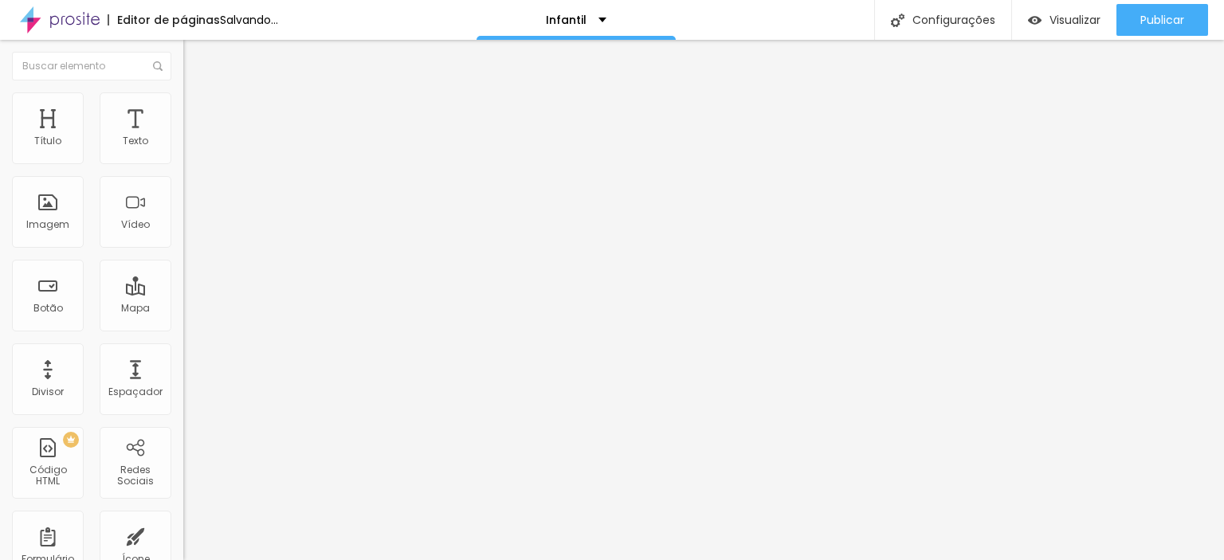
click at [183, 137] on span "Adicionar imagem" at bounding box center [234, 131] width 103 height 14
click at [183, 137] on span "Trocar imagem" at bounding box center [226, 131] width 87 height 14
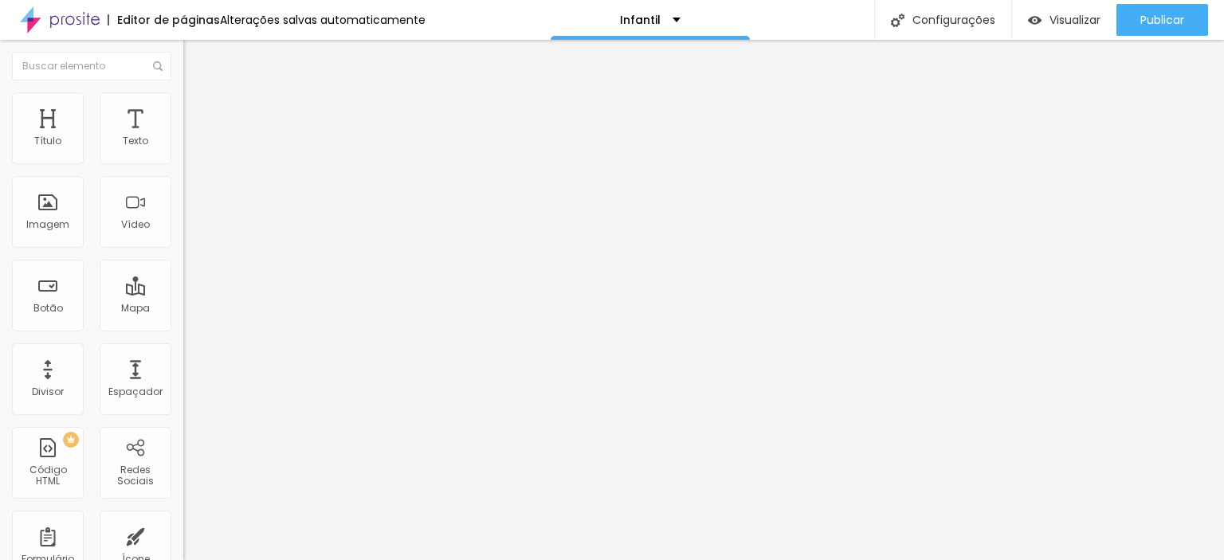
click at [1062, 22] on span "Visualizar" at bounding box center [1075, 20] width 51 height 13
